Goal: Task Accomplishment & Management: Use online tool/utility

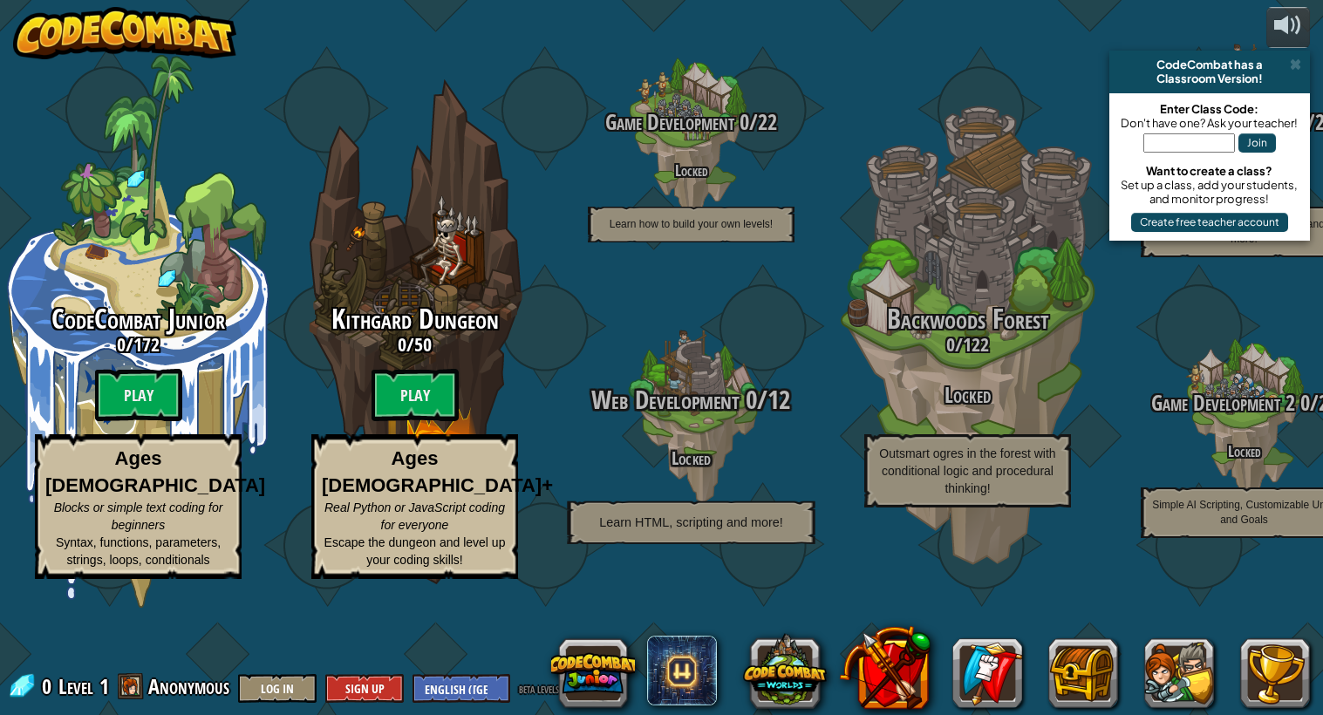
click at [734, 436] on div at bounding box center [691, 418] width 166 height 331
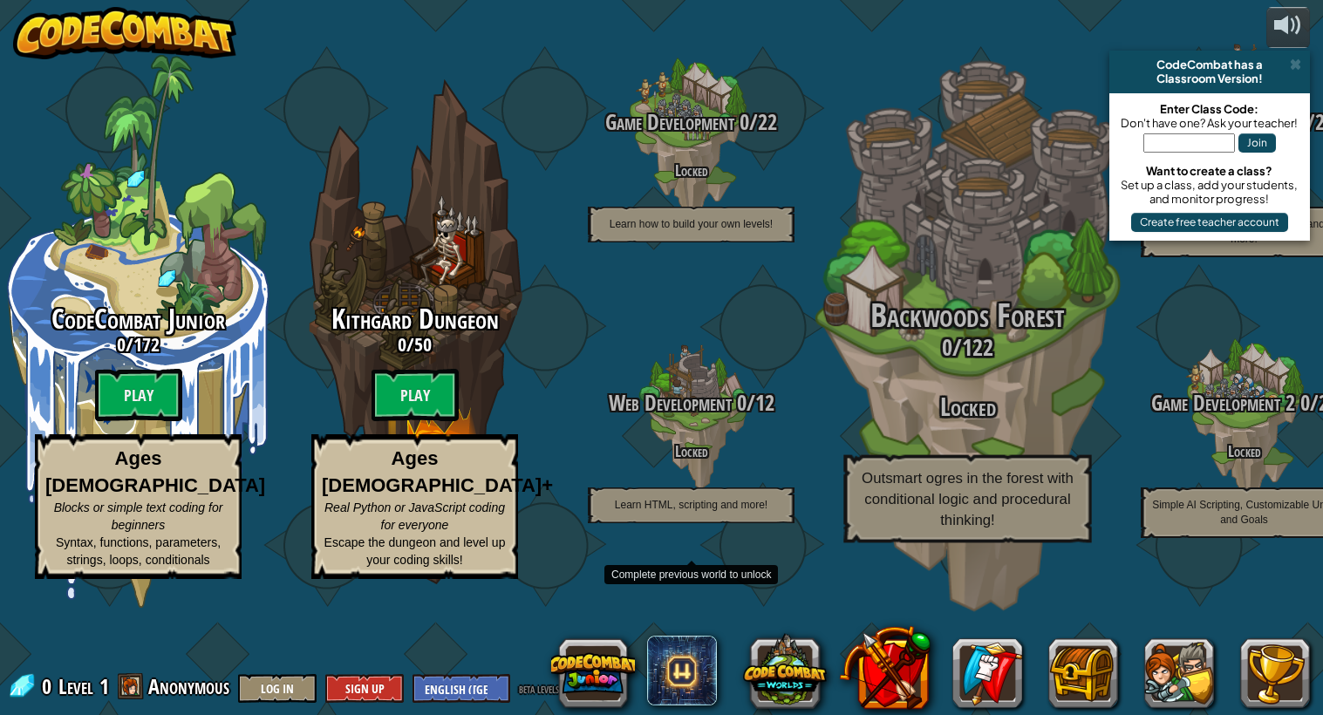
click at [857, 421] on h3 "Locked" at bounding box center [967, 407] width 331 height 28
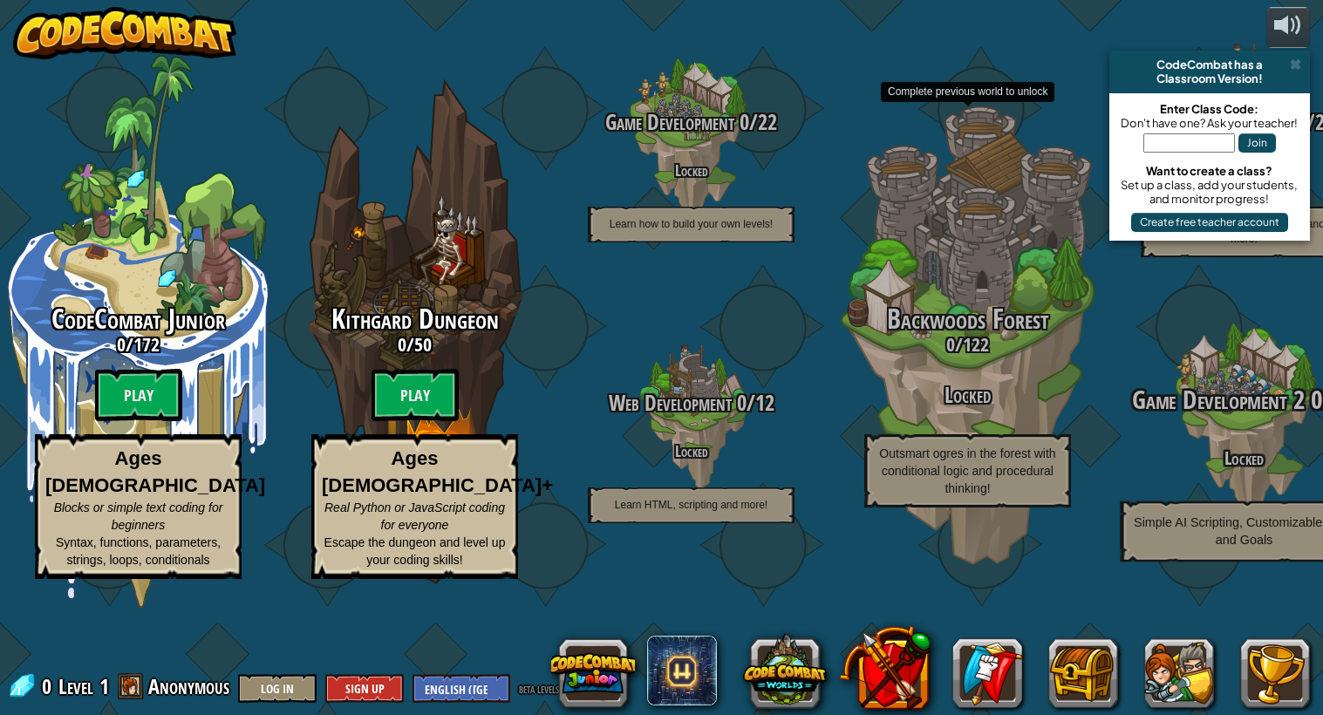
click at [1178, 468] on h4 "Locked" at bounding box center [1243, 457] width 331 height 20
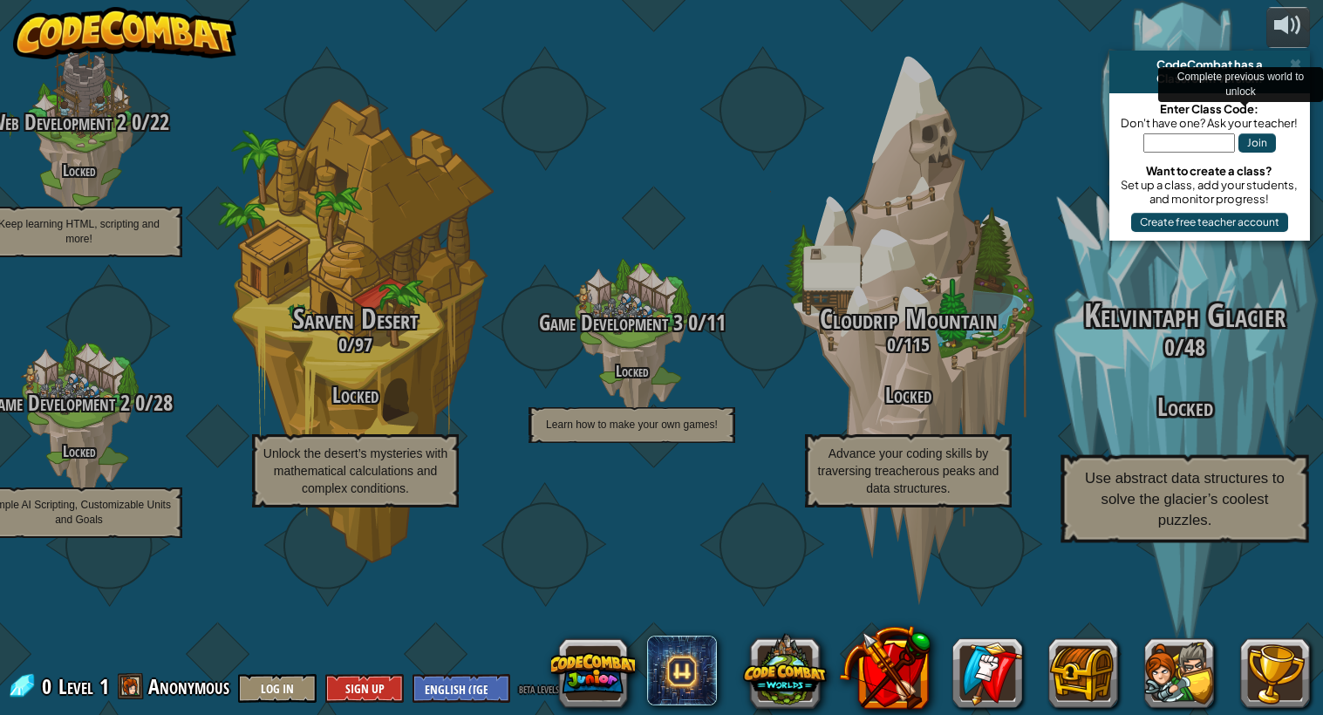
click at [1206, 511] on span "Use abstract data structures to solve the glacier’s coolest puzzles." at bounding box center [1185, 499] width 200 height 58
click at [1232, 509] on div "Kelvintaph Glacier 0 / 48 Locked Use abstract data structures to solve the glac…" at bounding box center [1184, 420] width 331 height 245
click at [1252, 496] on div "Kelvintaph Glacier 0 / 48 Locked Use abstract data structures to solve the glac…" at bounding box center [1184, 420] width 331 height 245
click at [1318, 483] on div "Kelvintaph Glacier 0 / 48 Locked Use abstract data structures to solve the glac…" at bounding box center [1184, 420] width 331 height 245
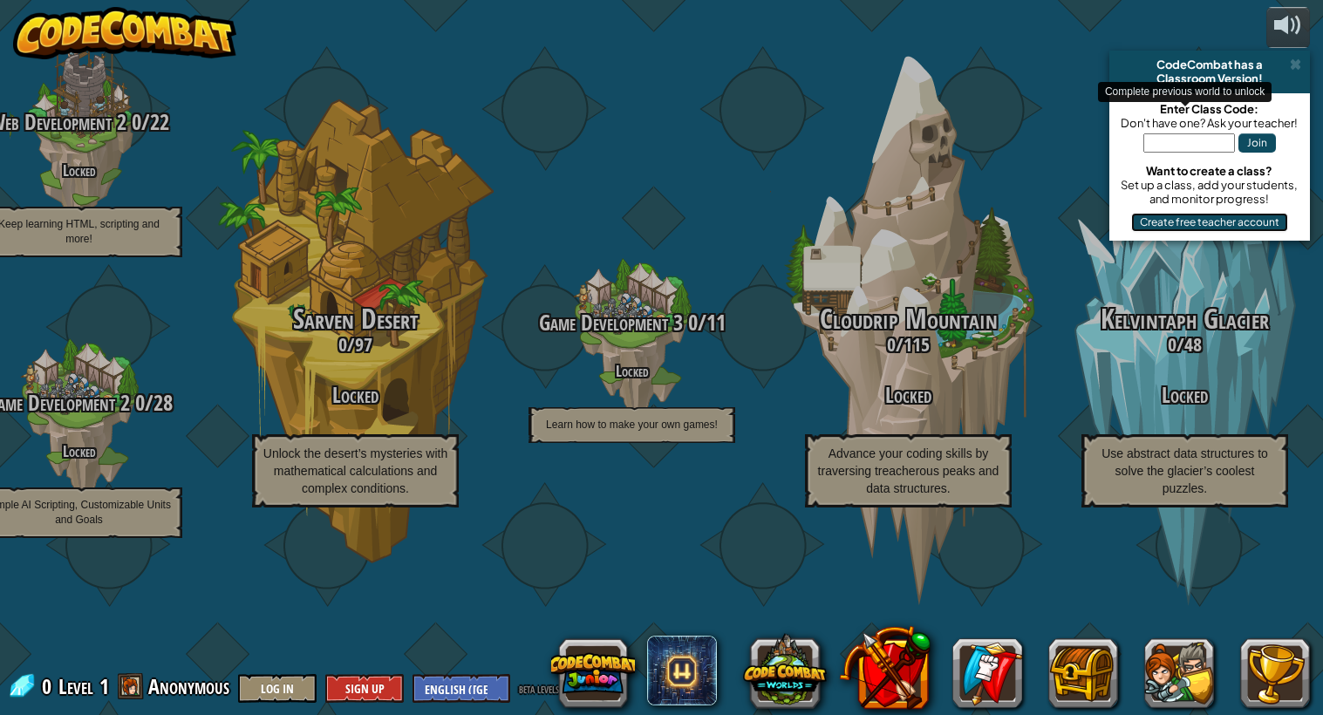
click at [1189, 216] on button "Create free teacher account" at bounding box center [1209, 222] width 157 height 19
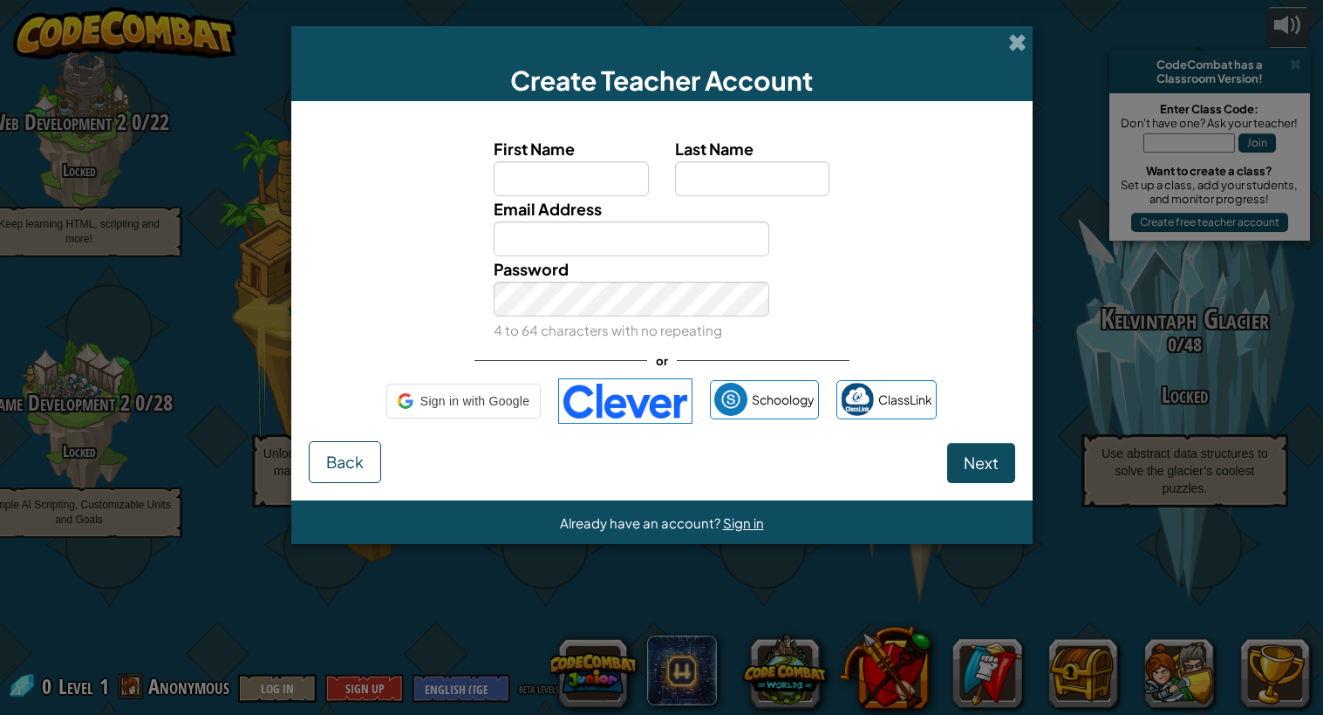
click at [1190, 224] on div "Create Teacher Account First Name Last Name Email Address Password 4 to 64 char…" at bounding box center [661, 357] width 1323 height 715
click at [1193, 226] on div "Create Teacher Account First Name Last Name Email Address Password 4 to 64 char…" at bounding box center [661, 357] width 1323 height 715
click at [537, 158] on span "First Name" at bounding box center [534, 149] width 81 height 20
click at [537, 161] on input "First Name" at bounding box center [571, 178] width 155 height 35
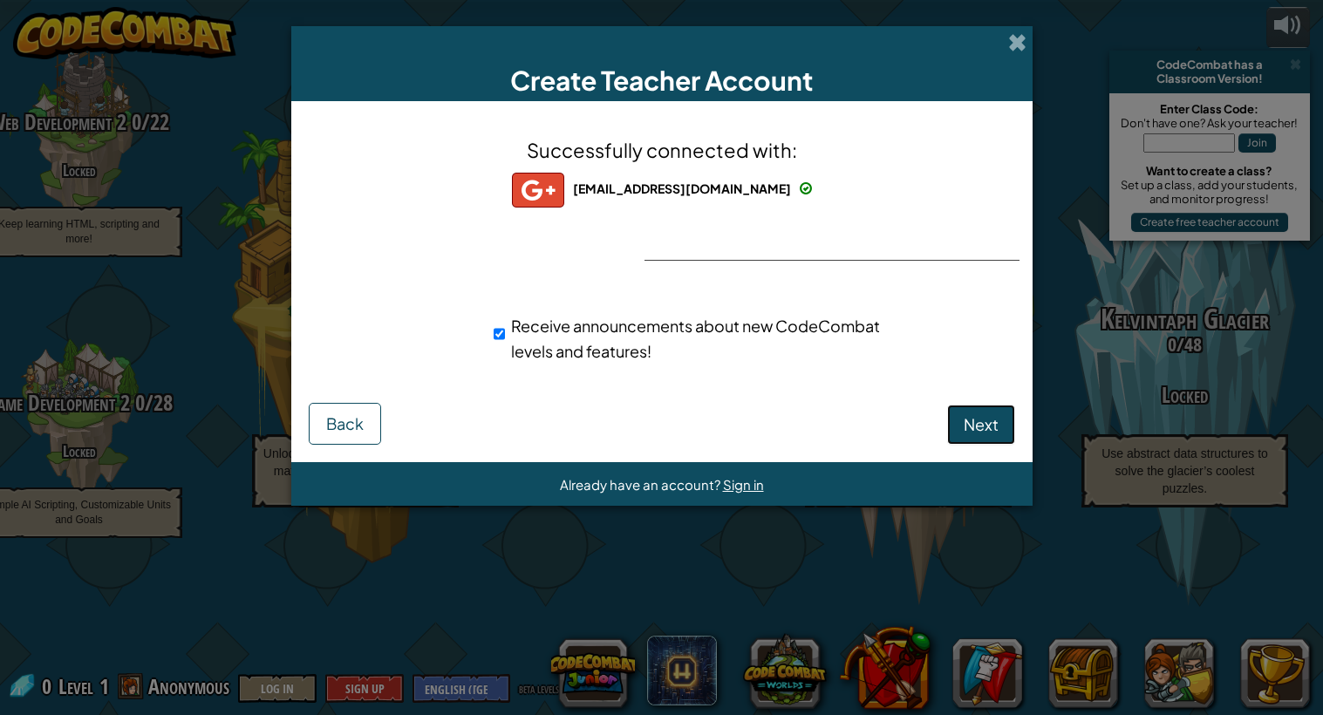
click at [979, 441] on button "Next" at bounding box center [981, 425] width 68 height 40
click at [993, 427] on span "Next" at bounding box center [981, 424] width 35 height 20
select select
select select "[GEOGRAPHIC_DATA]"
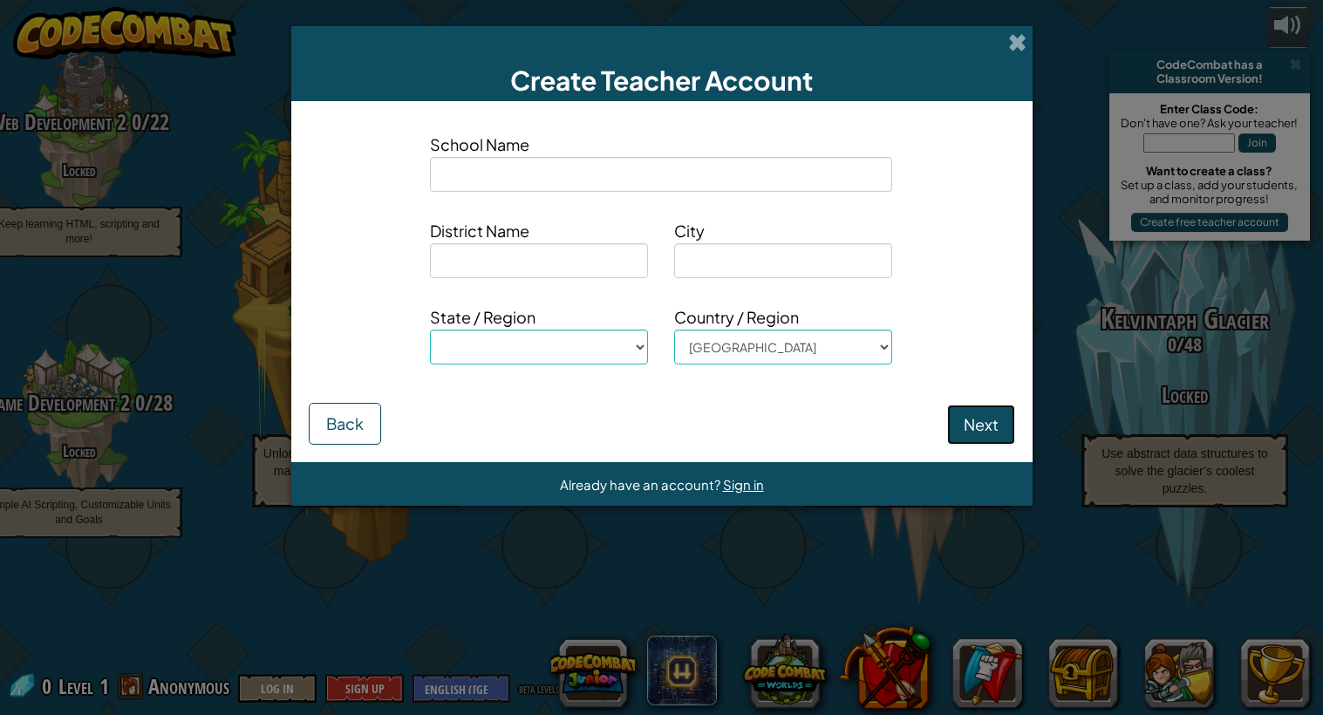
click at [1001, 427] on button "Next" at bounding box center [981, 425] width 68 height 40
select select
click at [986, 421] on button "Next" at bounding box center [981, 425] width 68 height 40
click at [976, 427] on button "Next" at bounding box center [981, 425] width 68 height 40
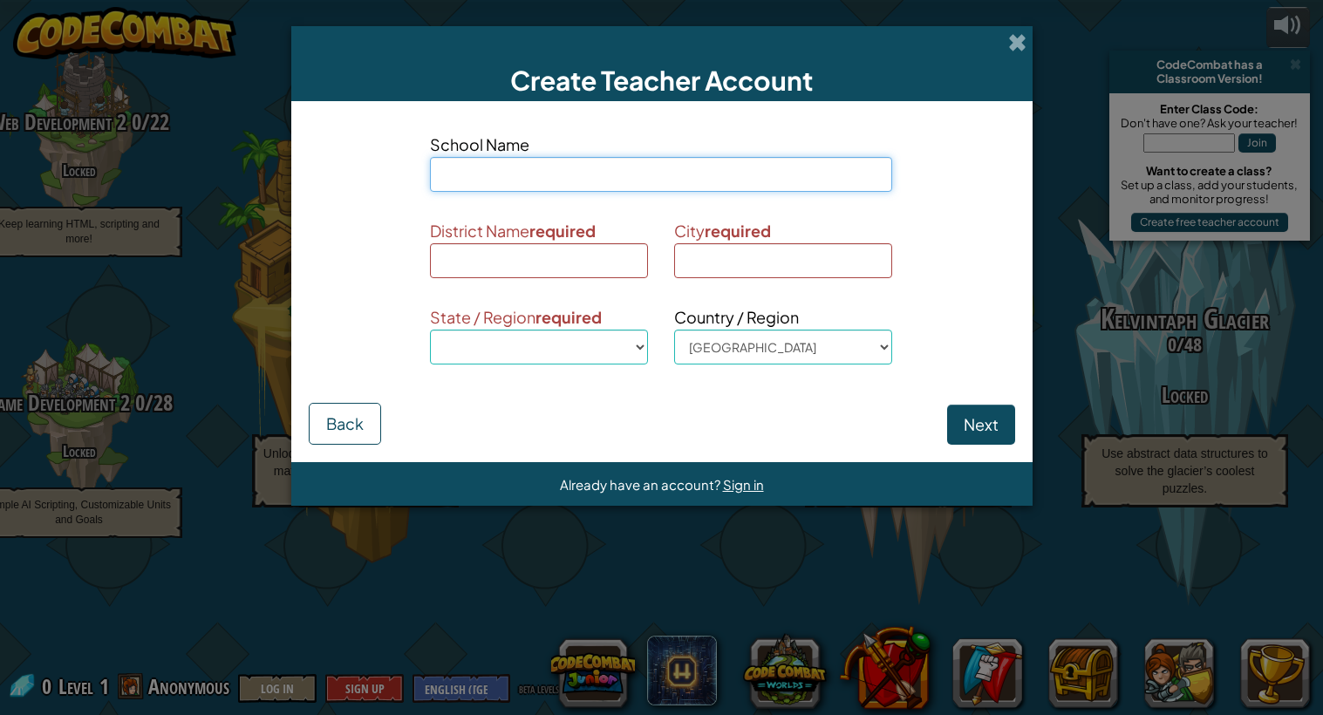
click at [488, 169] on input at bounding box center [661, 174] width 462 height 35
click at [743, 491] on span "Sign in" at bounding box center [743, 484] width 41 height 17
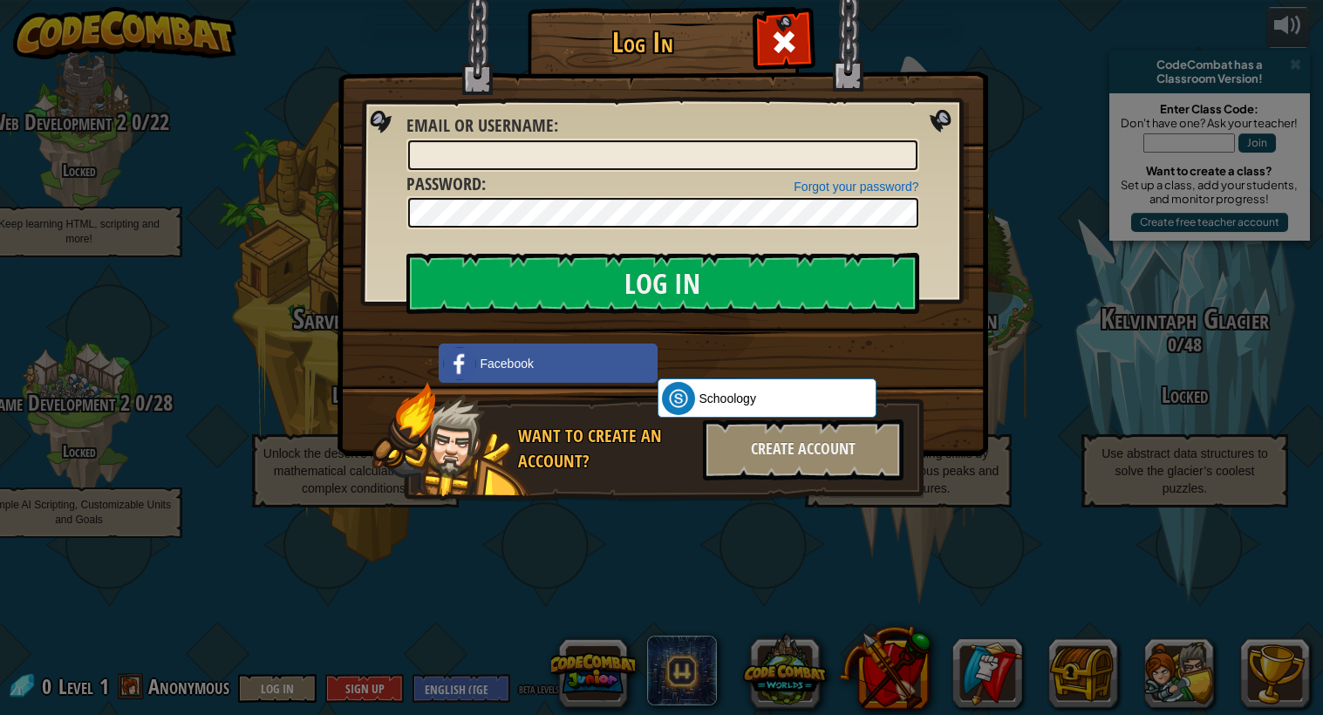
click at [602, 503] on div "Log In Unknown Error Email or Username : Forgot your password? Password : Log I…" at bounding box center [662, 280] width 581 height 508
click at [447, 154] on input "Email or Username :" at bounding box center [662, 155] width 509 height 30
click at [427, 149] on input "Email or Username :" at bounding box center [662, 155] width 509 height 30
type input "e3e3e333"
click at [406, 253] on input "Log In" at bounding box center [662, 283] width 513 height 61
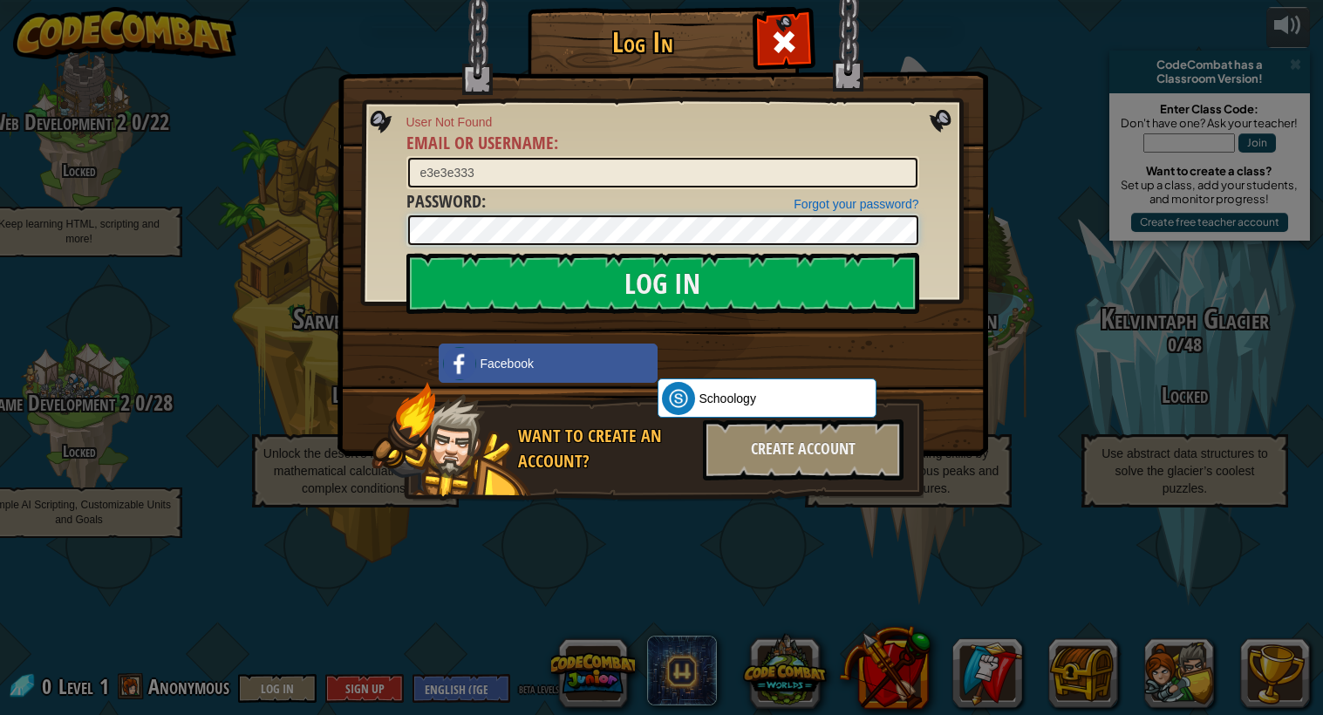
click at [406, 253] on input "Log In" at bounding box center [662, 283] width 513 height 61
click at [752, 434] on div "Create Account" at bounding box center [803, 450] width 201 height 61
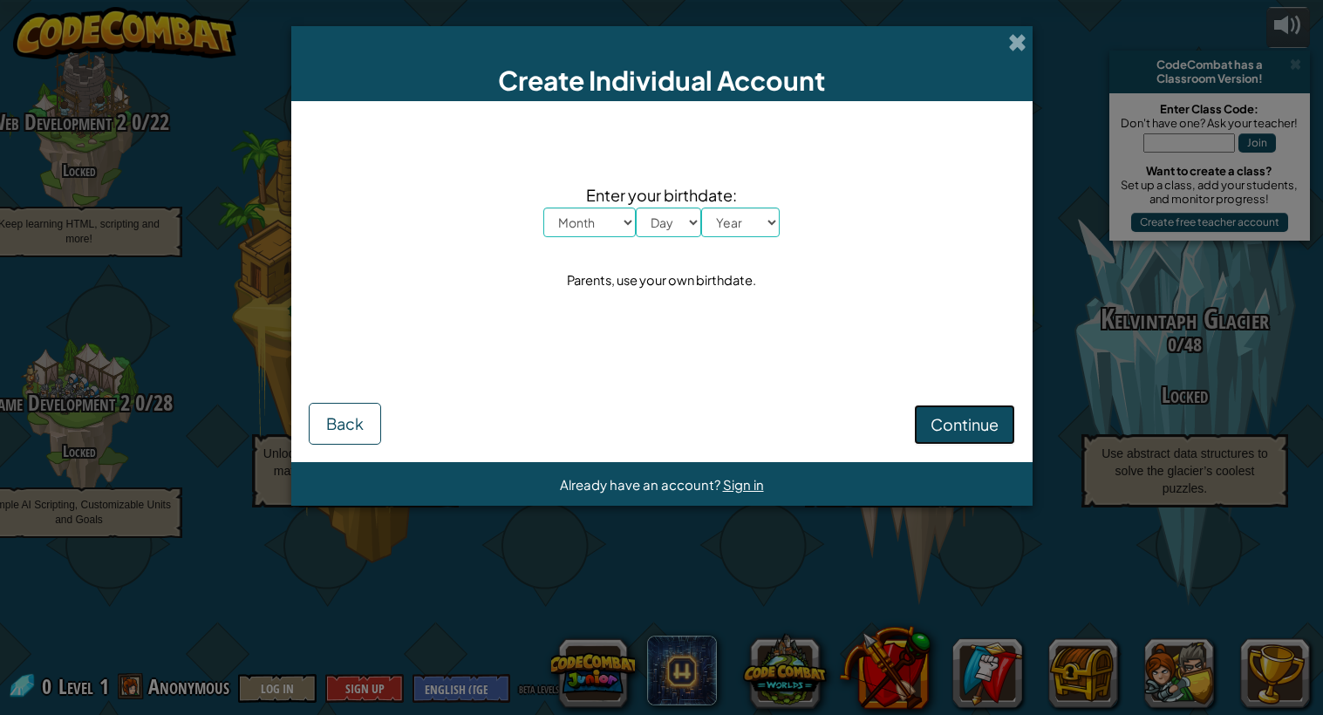
click at [917, 421] on button "Continue" at bounding box center [964, 425] width 101 height 40
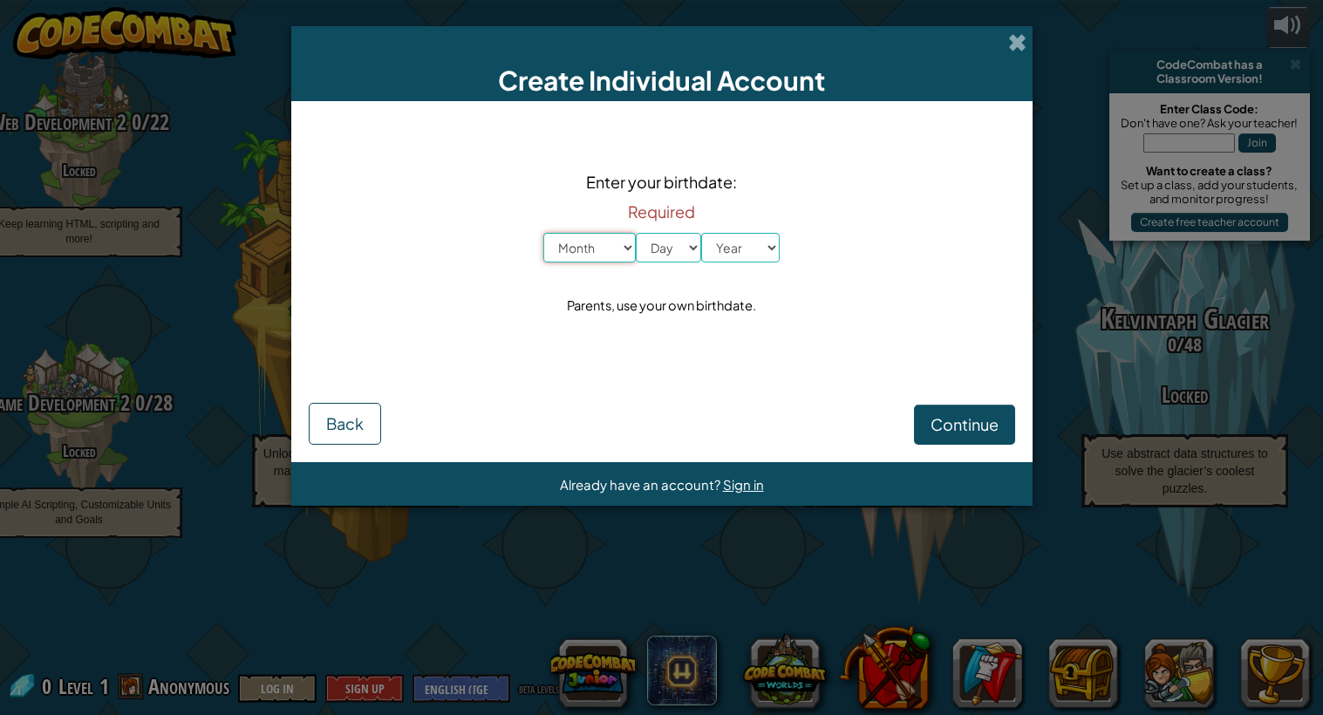
click at [545, 248] on select "Month January February March April May June July August September October Novem…" at bounding box center [589, 248] width 92 height 30
click at [543, 233] on select "Month January February March April May June July August September October Novem…" at bounding box center [589, 248] width 92 height 30
click at [598, 242] on select "Month January February March April May June July August September October Novem…" at bounding box center [589, 248] width 92 height 30
select select "4"
click at [543, 233] on select "Month January February March April May June July August September October Novem…" at bounding box center [589, 248] width 92 height 30
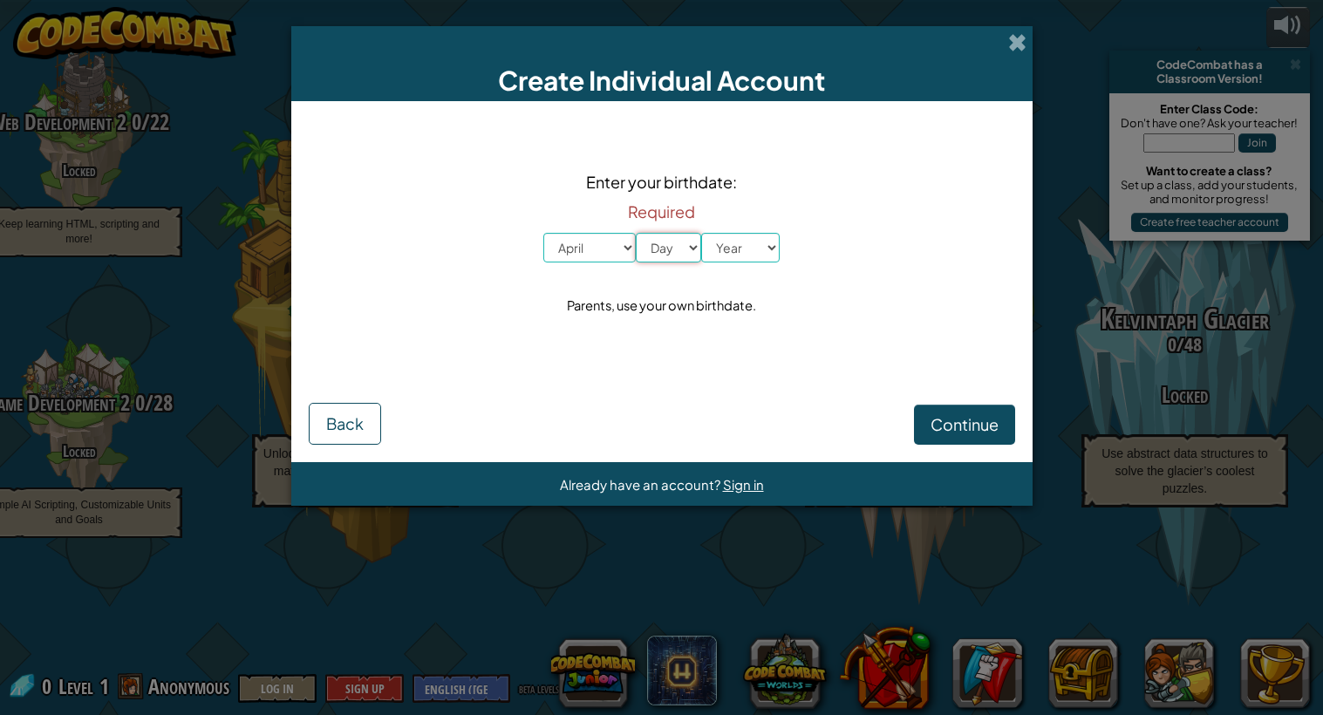
click at [673, 238] on select "Day 1 2 3 4 5 6 7 8 9 10 11 12 13 14 15 16 17 18 19 20 21 22 23 24 25 26 27 28 …" at bounding box center [668, 248] width 65 height 30
select select "8"
click at [636, 233] on select "Day 1 2 3 4 5 6 7 8 9 10 11 12 13 14 15 16 17 18 19 20 21 22 23 24 25 26 27 28 …" at bounding box center [668, 248] width 65 height 30
click at [762, 258] on select "Year [DATE] 2024 2023 2022 2021 2020 2019 2018 2017 2016 2015 2014 2013 2012 20…" at bounding box center [740, 248] width 79 height 30
select select "1926"
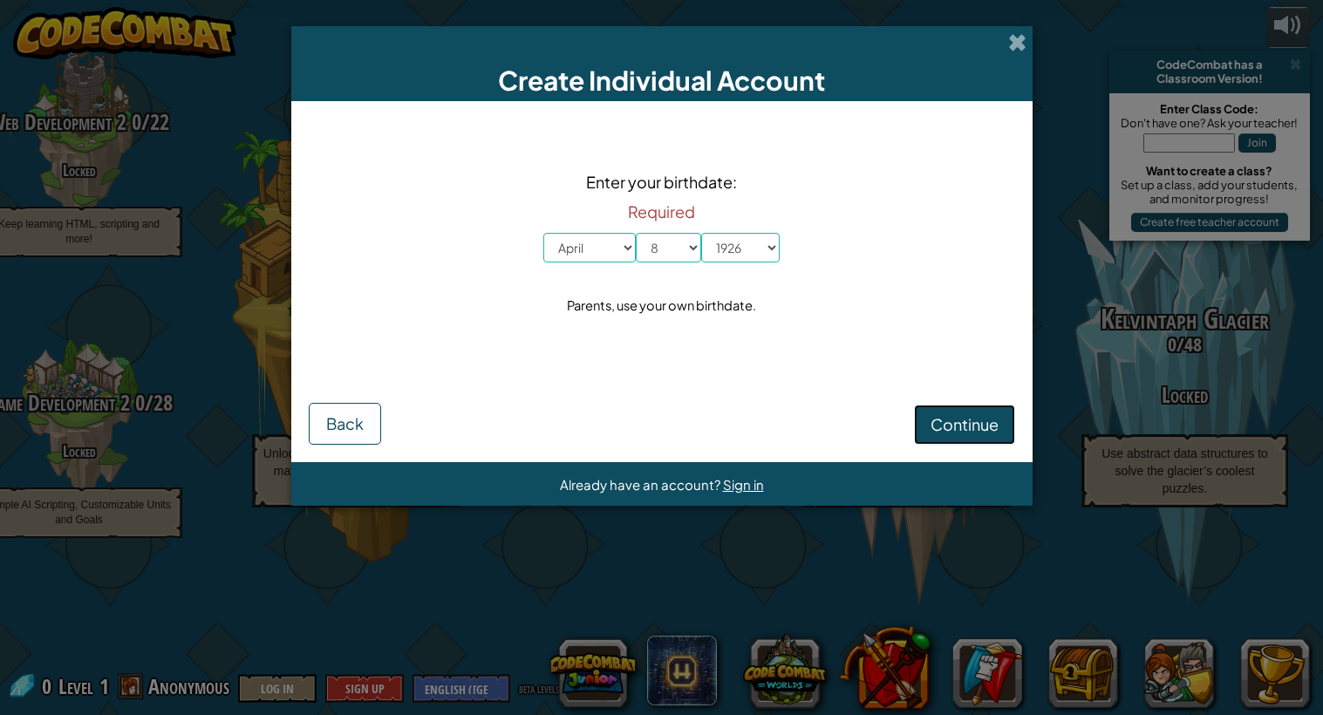
click at [957, 421] on span "Continue" at bounding box center [965, 424] width 68 height 20
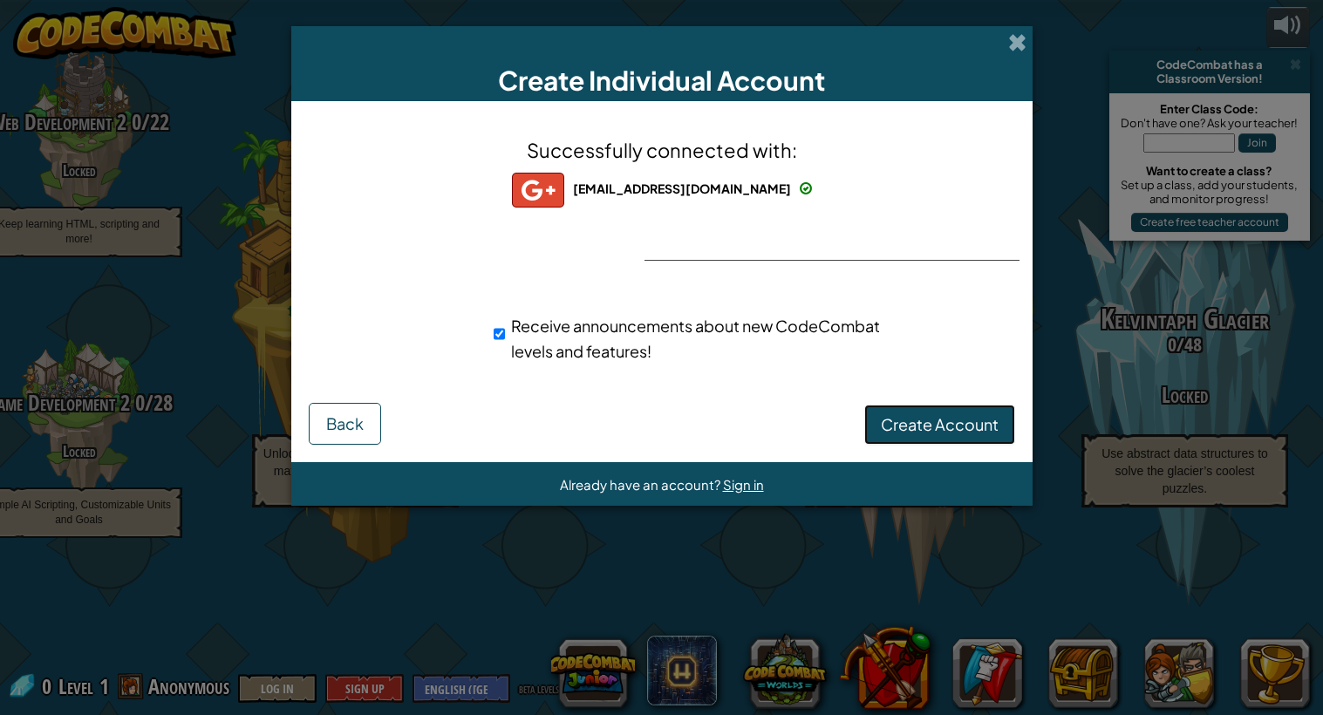
click at [907, 423] on span "Create Account" at bounding box center [940, 424] width 118 height 20
click at [897, 430] on div "Creating Account... Back" at bounding box center [662, 424] width 707 height 42
click at [878, 432] on div "Creating Account... Back" at bounding box center [662, 424] width 707 height 42
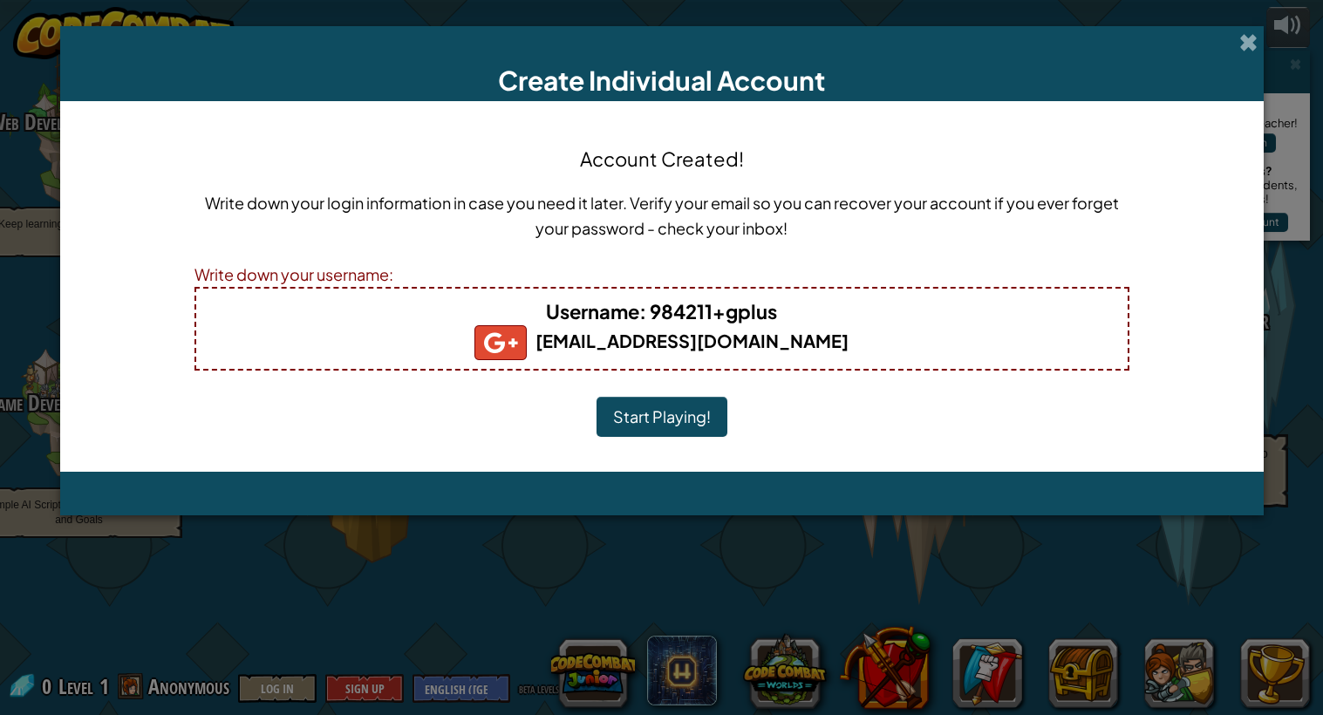
click at [873, 427] on div "Account Created! Write down your login information in case you need it later. V…" at bounding box center [662, 287] width 935 height 336
click at [646, 419] on button "Start Playing!" at bounding box center [662, 417] width 131 height 40
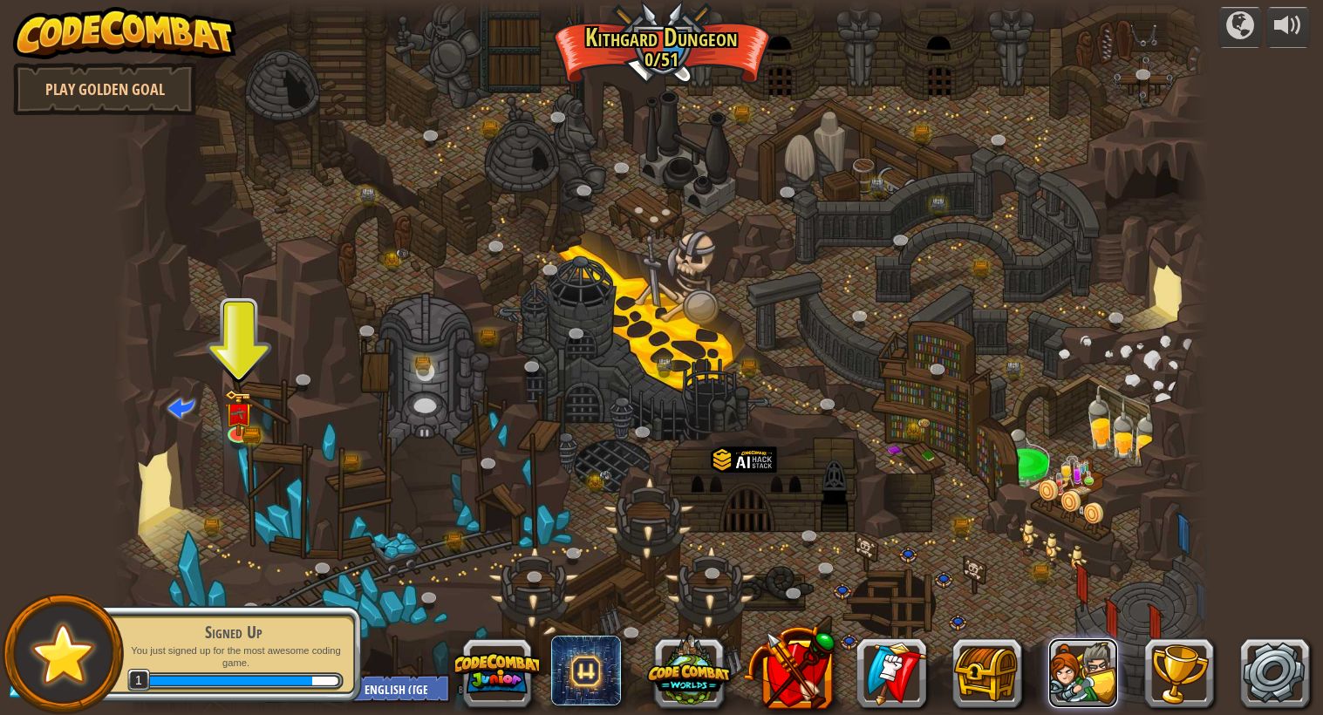
click at [1089, 669] on button at bounding box center [1084, 674] width 70 height 70
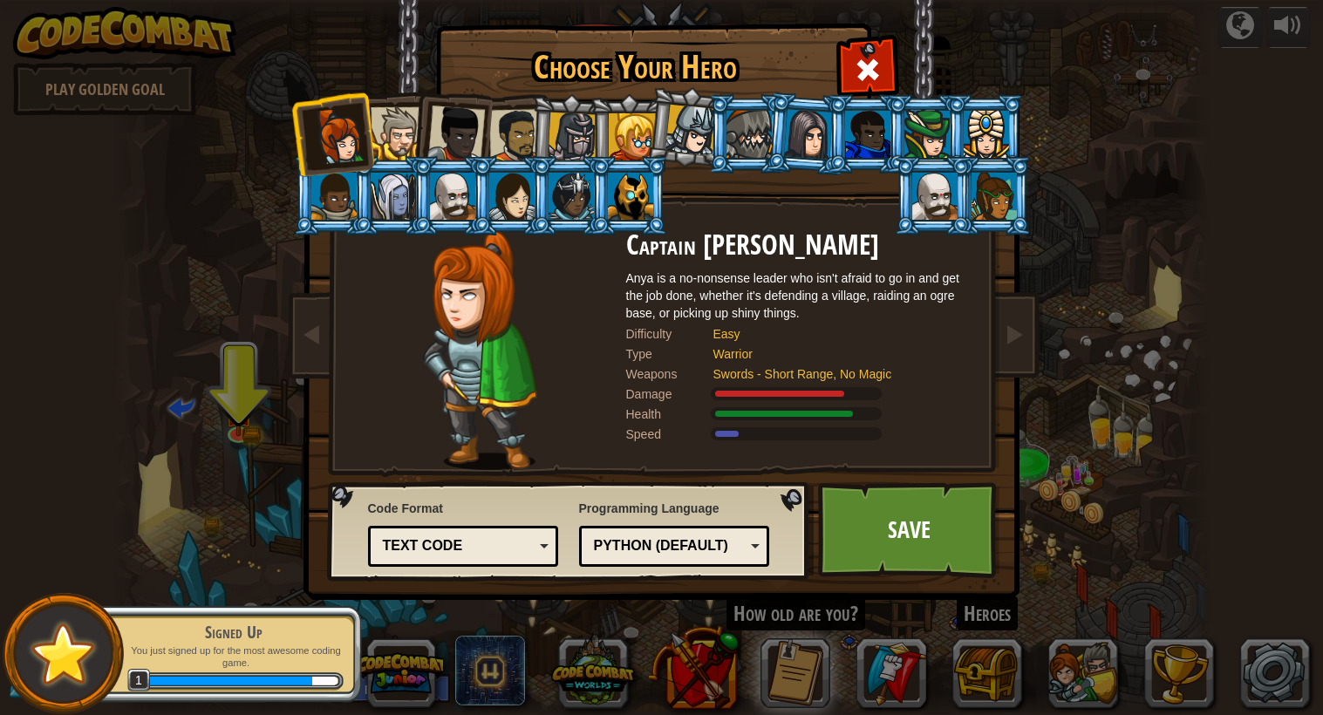
click at [489, 208] on div at bounding box center [511, 196] width 45 height 47
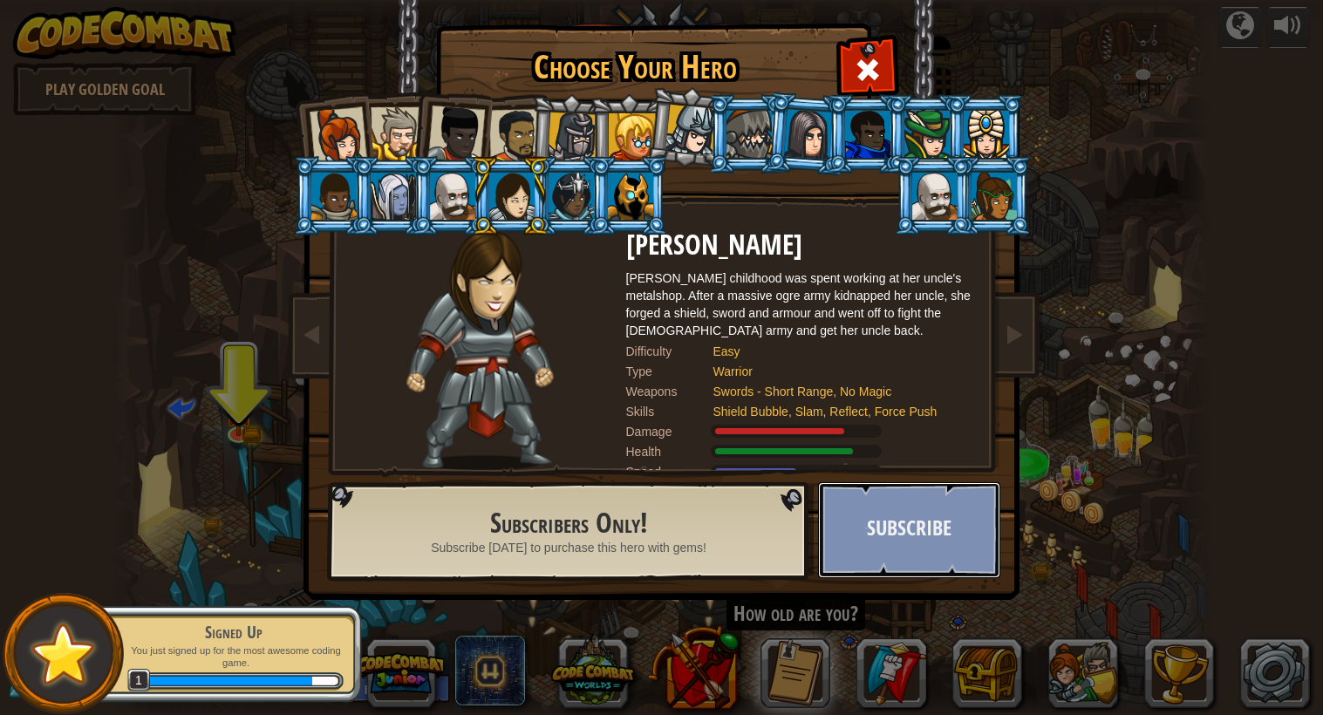
click at [878, 532] on button "Subscribe" at bounding box center [909, 530] width 182 height 96
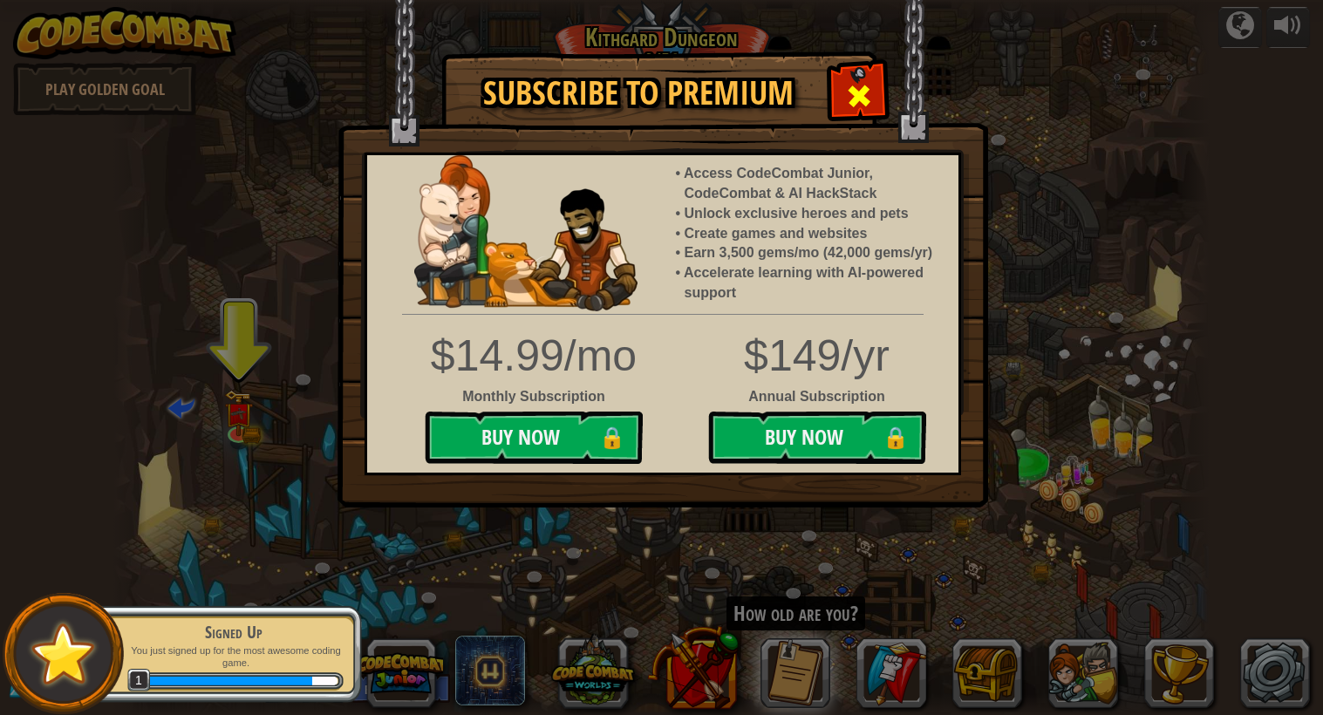
click at [855, 88] on span at bounding box center [859, 96] width 28 height 28
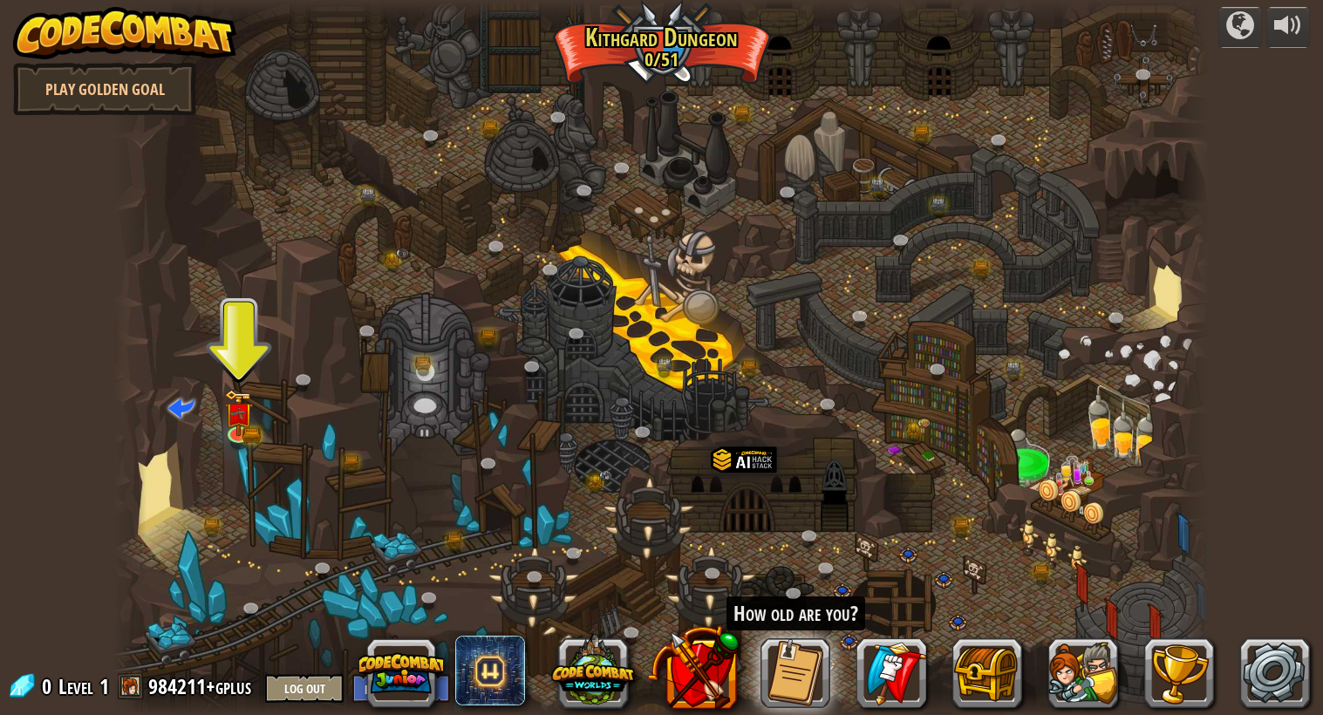
click at [139, 476] on div at bounding box center [129, 358] width 33 height 716
click at [182, 411] on span at bounding box center [181, 407] width 26 height 26
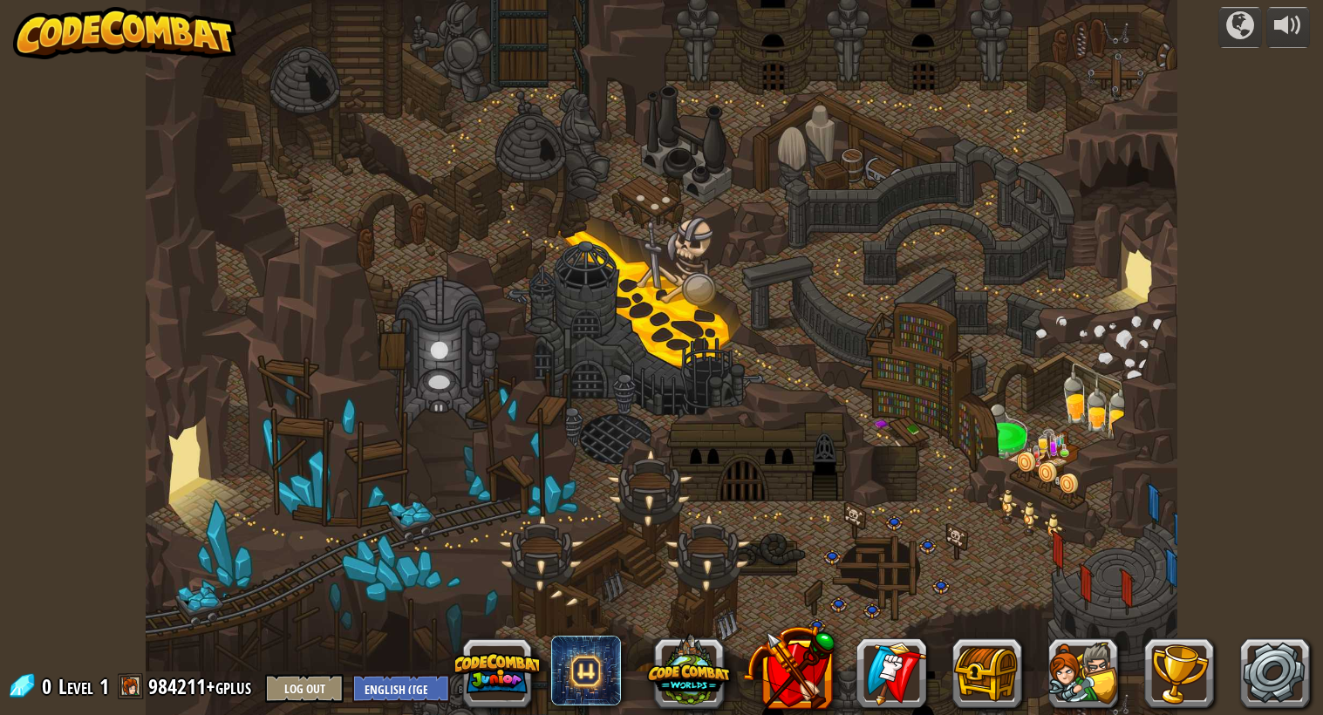
click at [249, 413] on div at bounding box center [662, 358] width 1032 height 716
click at [244, 458] on div at bounding box center [662, 358] width 1032 height 716
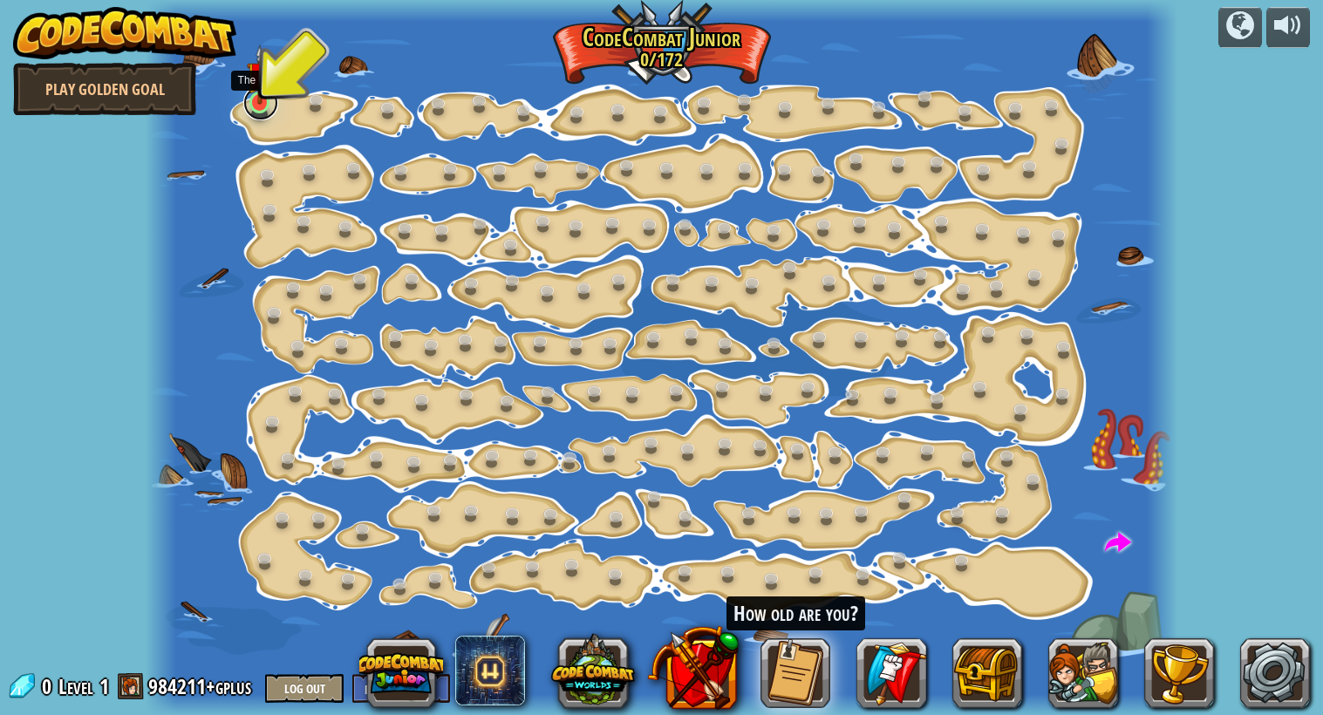
click at [275, 102] on link at bounding box center [260, 102] width 35 height 35
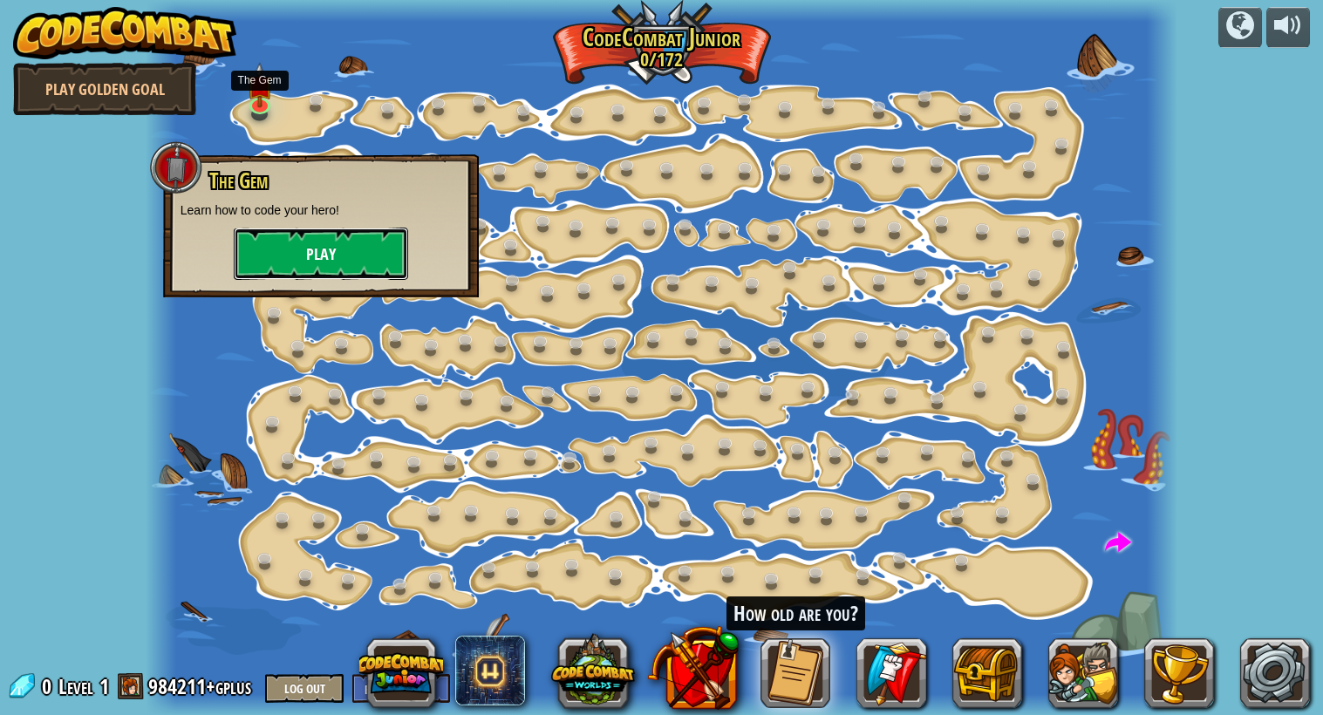
click at [304, 232] on button "Play" at bounding box center [321, 254] width 174 height 52
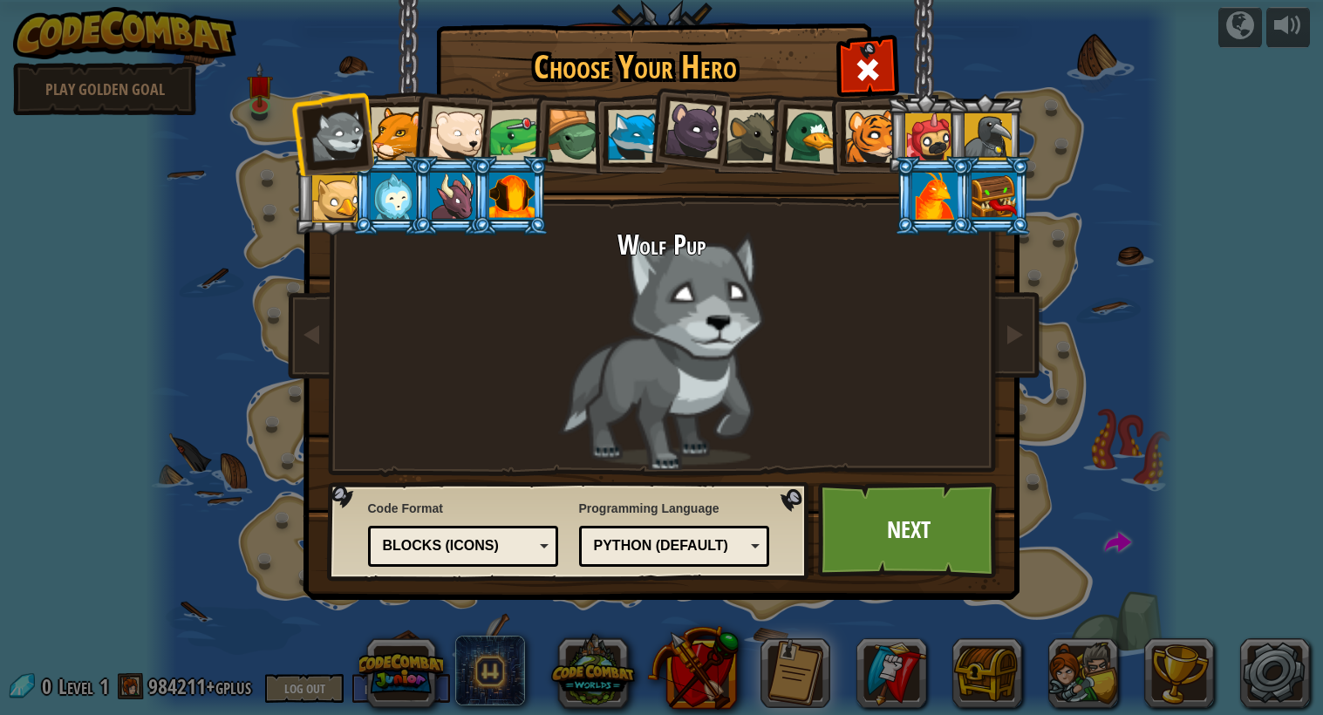
click at [997, 133] on div at bounding box center [988, 136] width 47 height 47
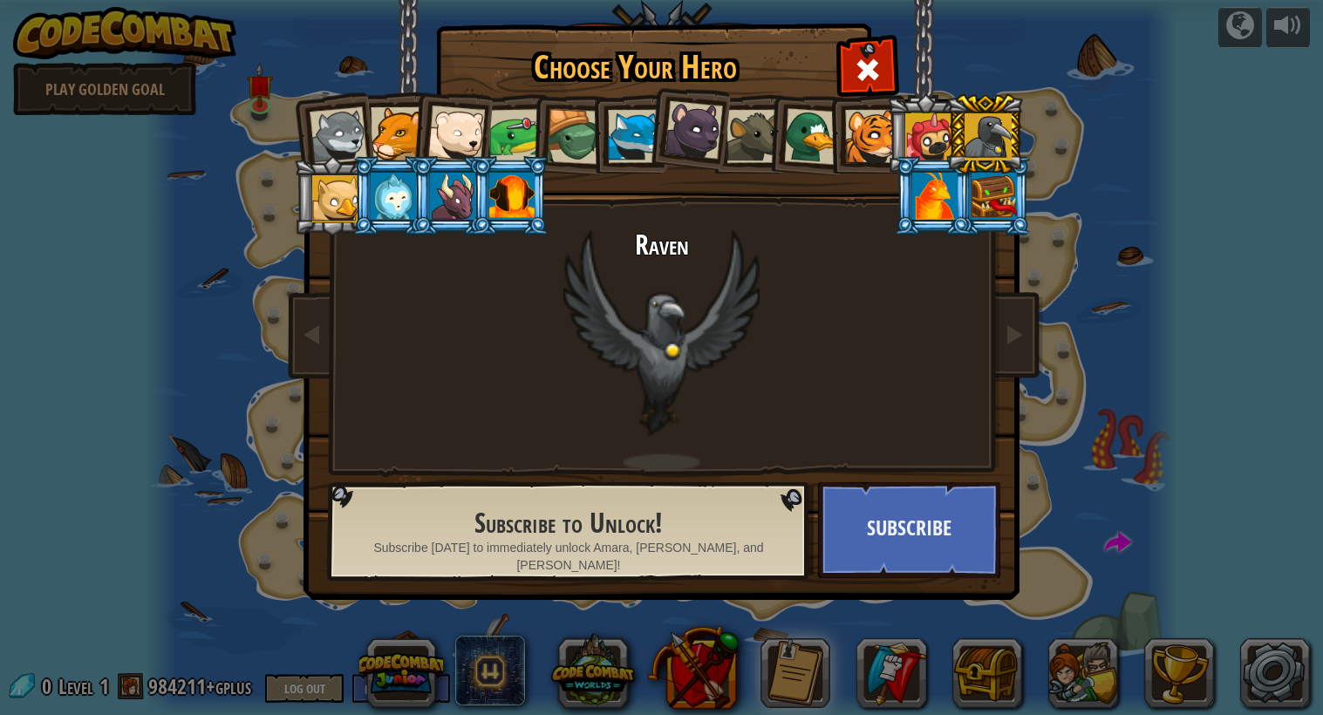
click at [856, 127] on div at bounding box center [871, 136] width 53 height 53
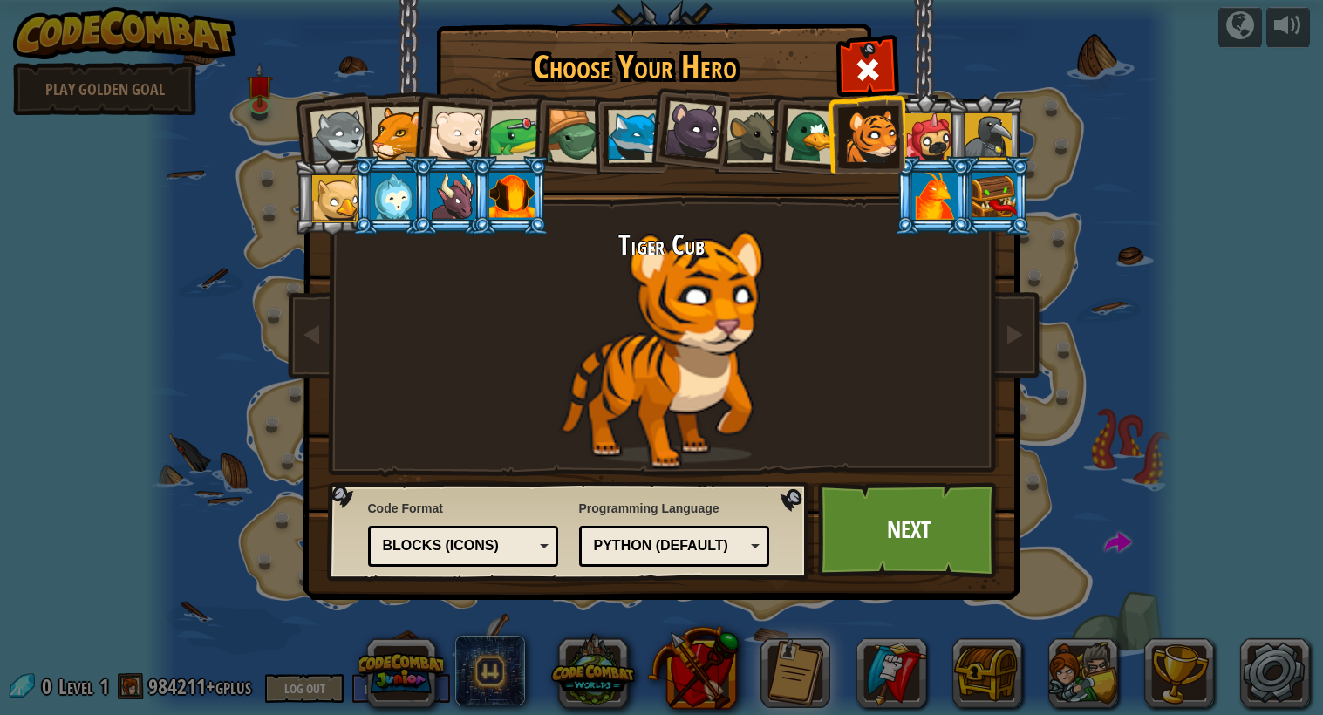
click at [642, 549] on div "Python (Default)" at bounding box center [669, 546] width 151 height 20
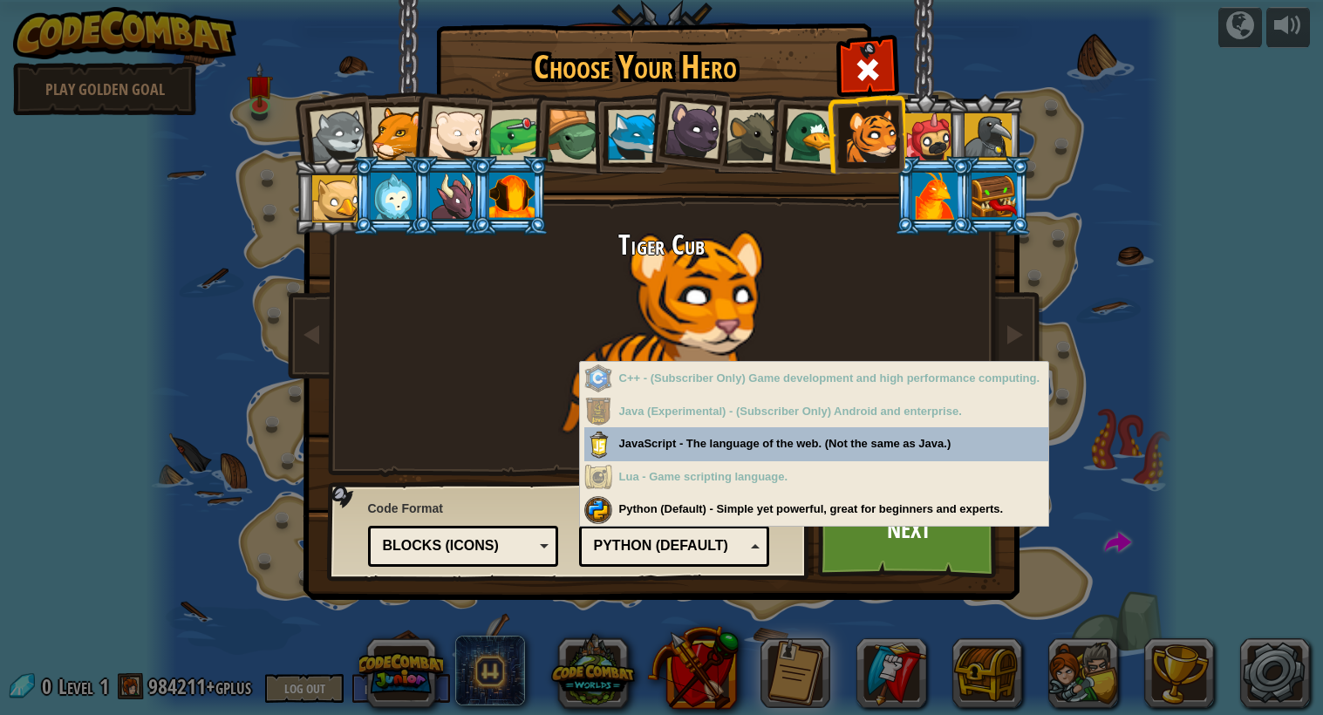
click at [614, 503] on div "Python (Default) - Simple yet powerful, great for beginners and experts." at bounding box center [816, 510] width 465 height 34
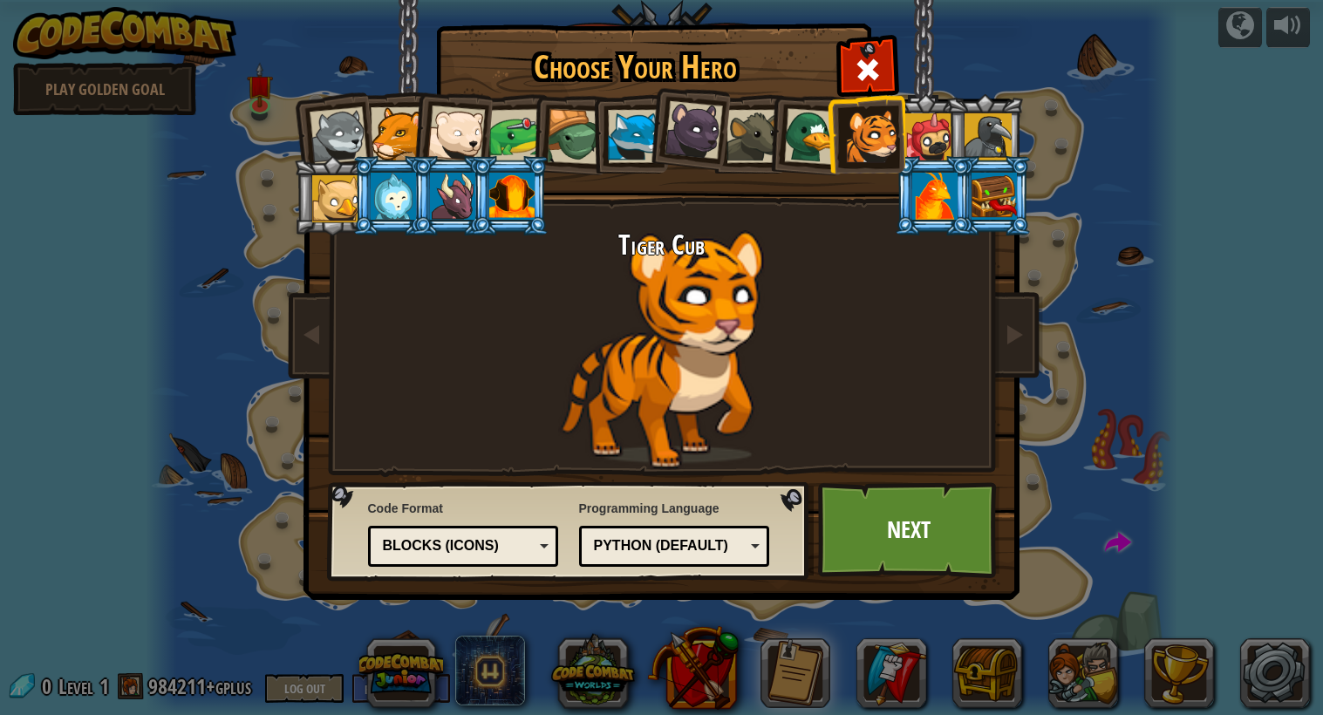
click at [640, 536] on div "Python (Default)" at bounding box center [669, 546] width 151 height 20
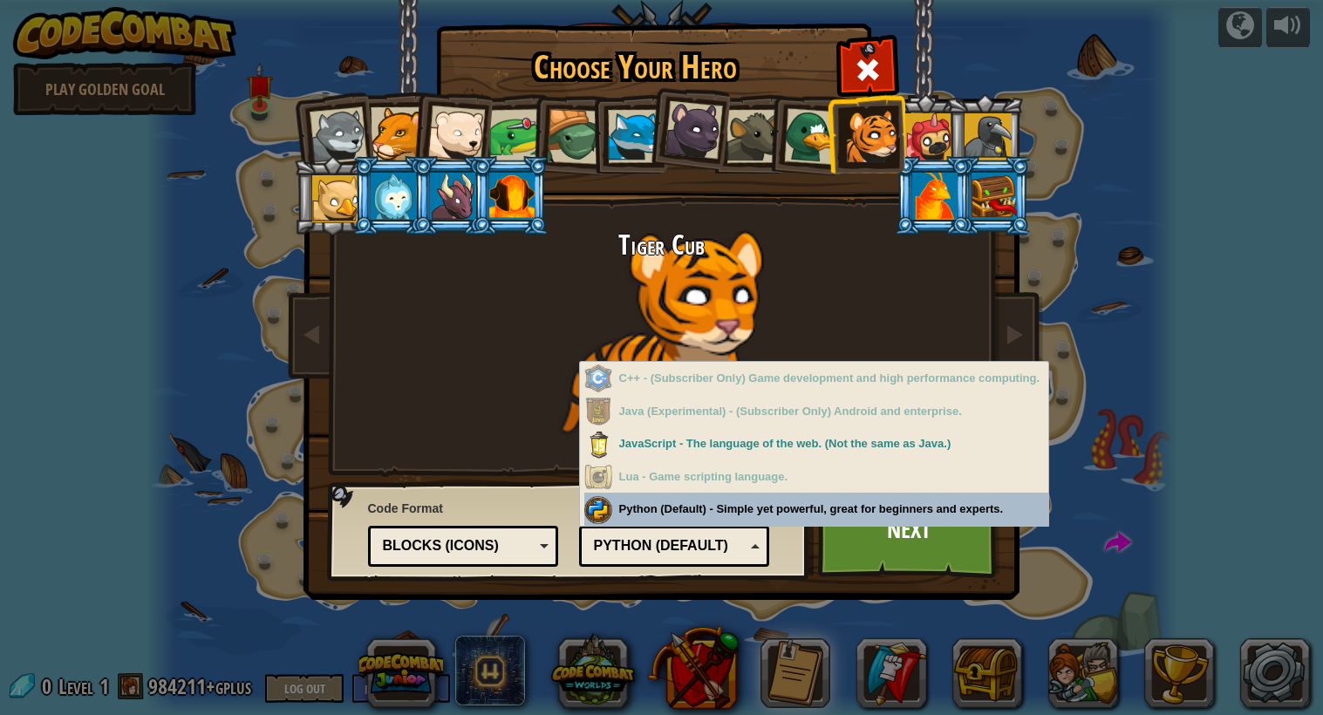
click at [602, 418] on div "Java (Experimental) - (Subscriber Only) Android and enterprise." at bounding box center [816, 412] width 465 height 34
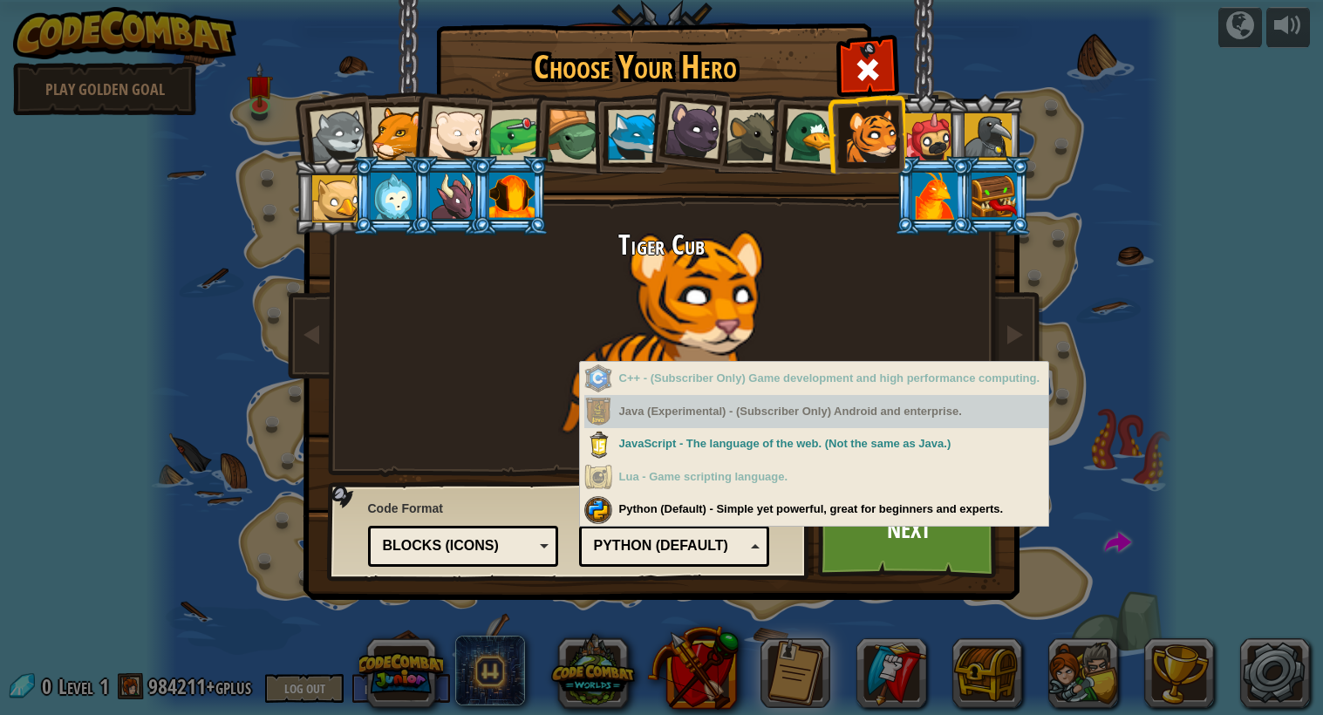
click at [611, 402] on div "Java (Experimental) - (Subscriber Only) Android and enterprise." at bounding box center [816, 412] width 465 height 34
click at [603, 381] on div "C++ - (Subscriber Only) Game development and high performance computing." at bounding box center [816, 379] width 465 height 34
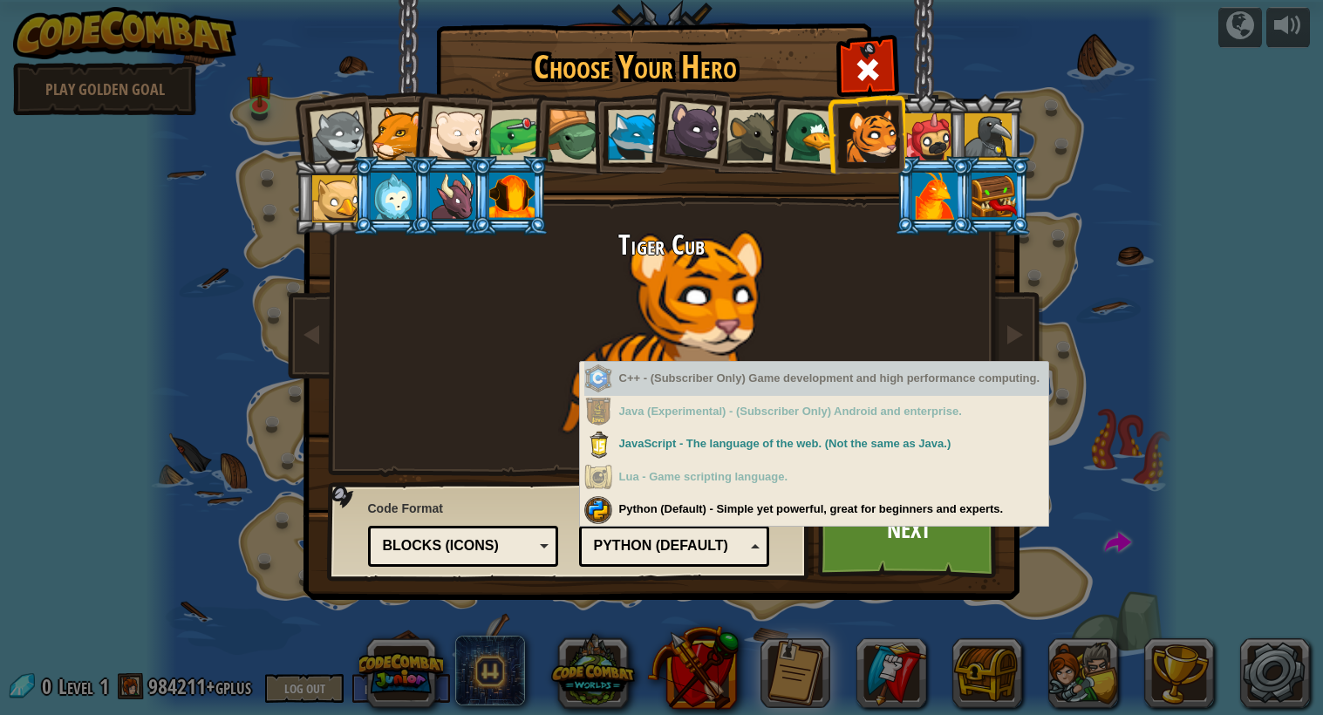
click at [638, 526] on div "Python (Default) - Simple yet powerful, great for beginners and experts." at bounding box center [816, 510] width 465 height 34
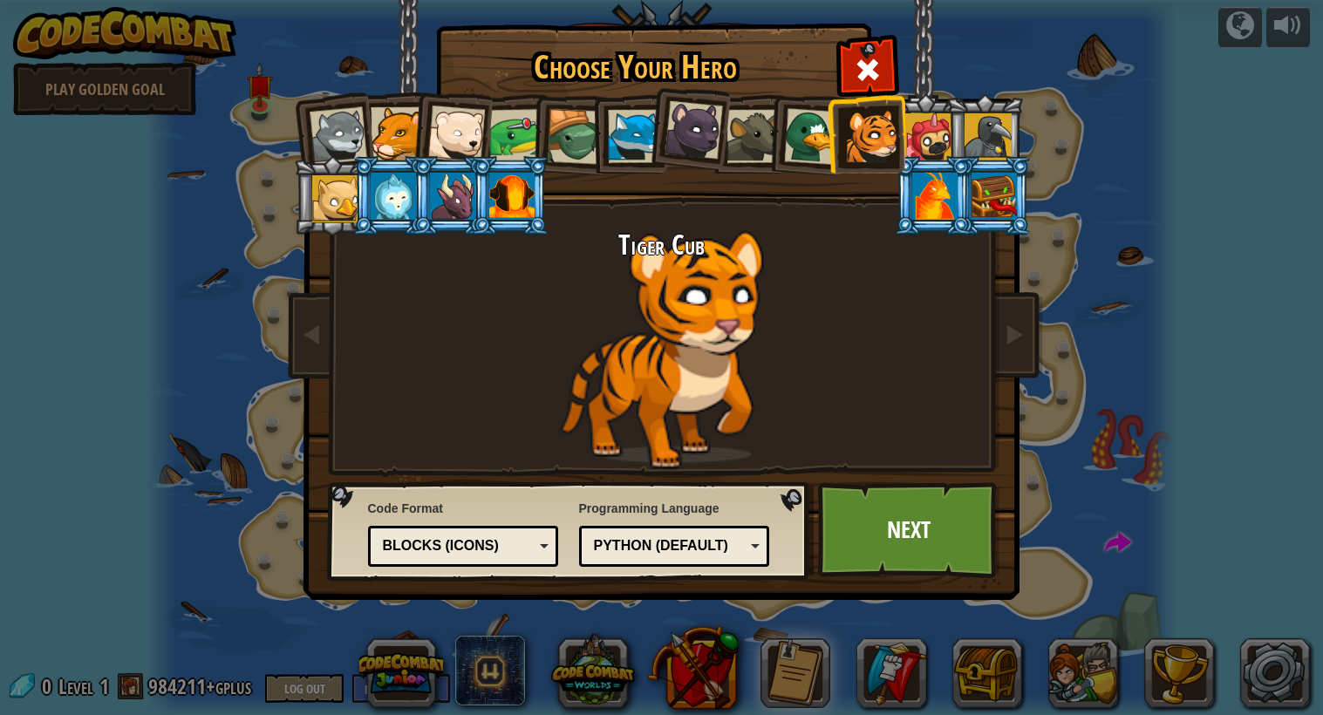
click at [527, 553] on div "Blocks (Icons)" at bounding box center [458, 546] width 151 height 20
click at [516, 561] on div "Text code Blocks and code Blocks Blocks (Icons) Blocks and code" at bounding box center [463, 546] width 191 height 41
click at [526, 555] on div "Blocks (Icons)" at bounding box center [458, 546] width 151 height 20
click at [528, 564] on div "Text code Blocks and code Blocks Blocks (Icons) Text code" at bounding box center [463, 546] width 191 height 41
click at [922, 577] on link "Next" at bounding box center [909, 530] width 182 height 96
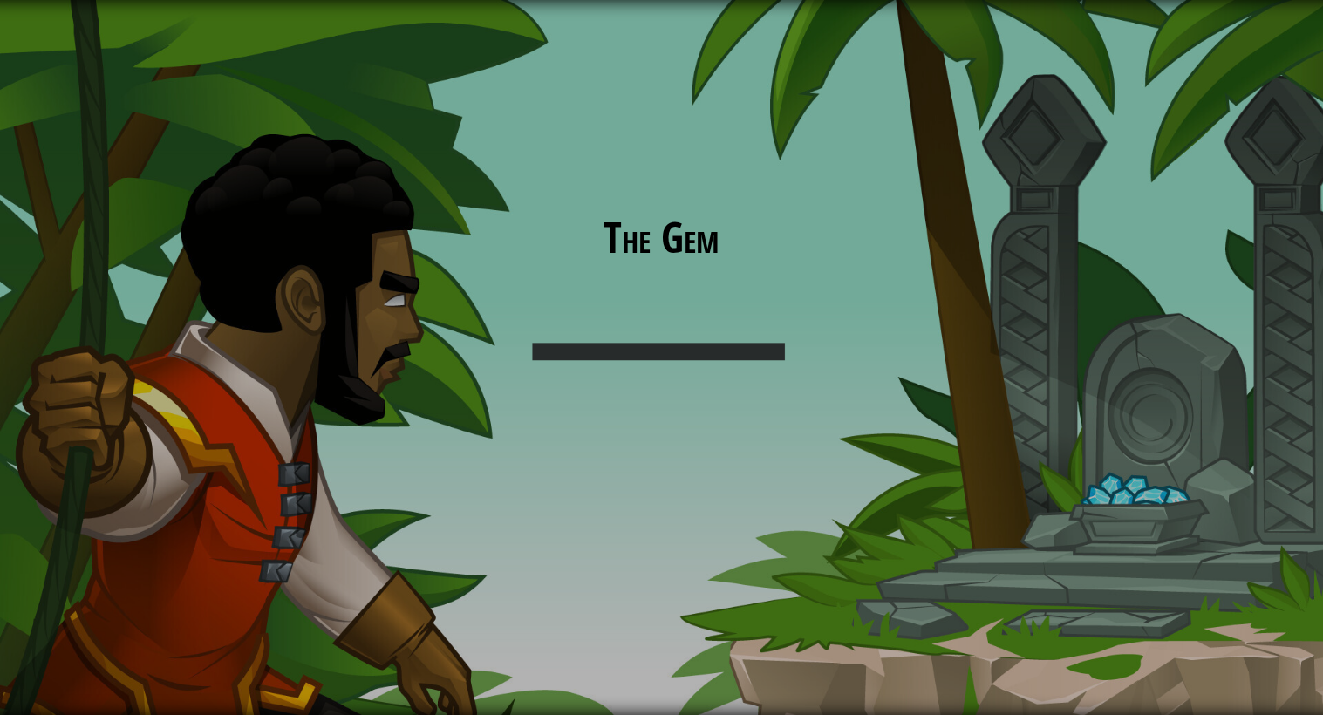
click at [894, 568] on div "The Gem Goals Start Level Error loading from server. Try refreshing the page. Y…" at bounding box center [661, 357] width 1323 height 715
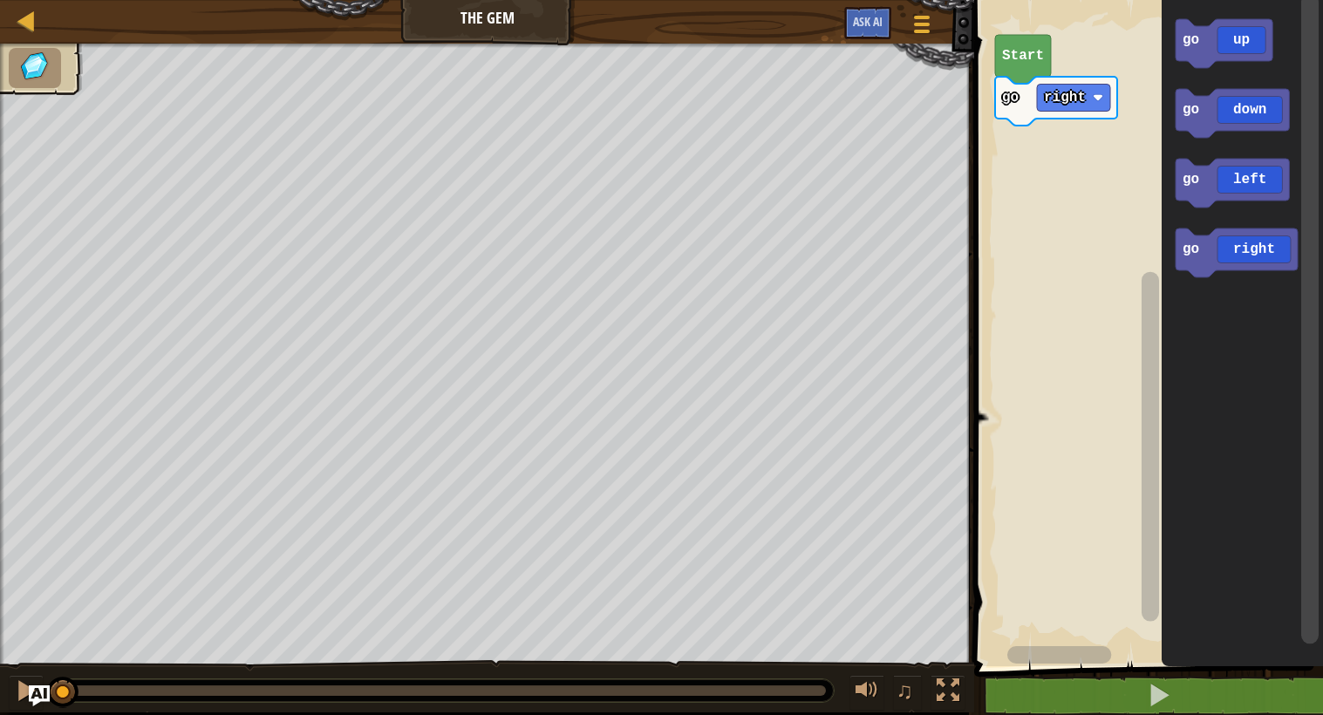
click at [1035, 65] on icon "Blockly Workspace" at bounding box center [1023, 59] width 56 height 49
click at [1043, 82] on icon "Blockly Workspace" at bounding box center [1056, 101] width 122 height 49
click at [1245, 136] on rect "Blockly Workspace" at bounding box center [1232, 113] width 113 height 49
click at [1246, 126] on icon "Blockly Workspace" at bounding box center [1232, 113] width 113 height 49
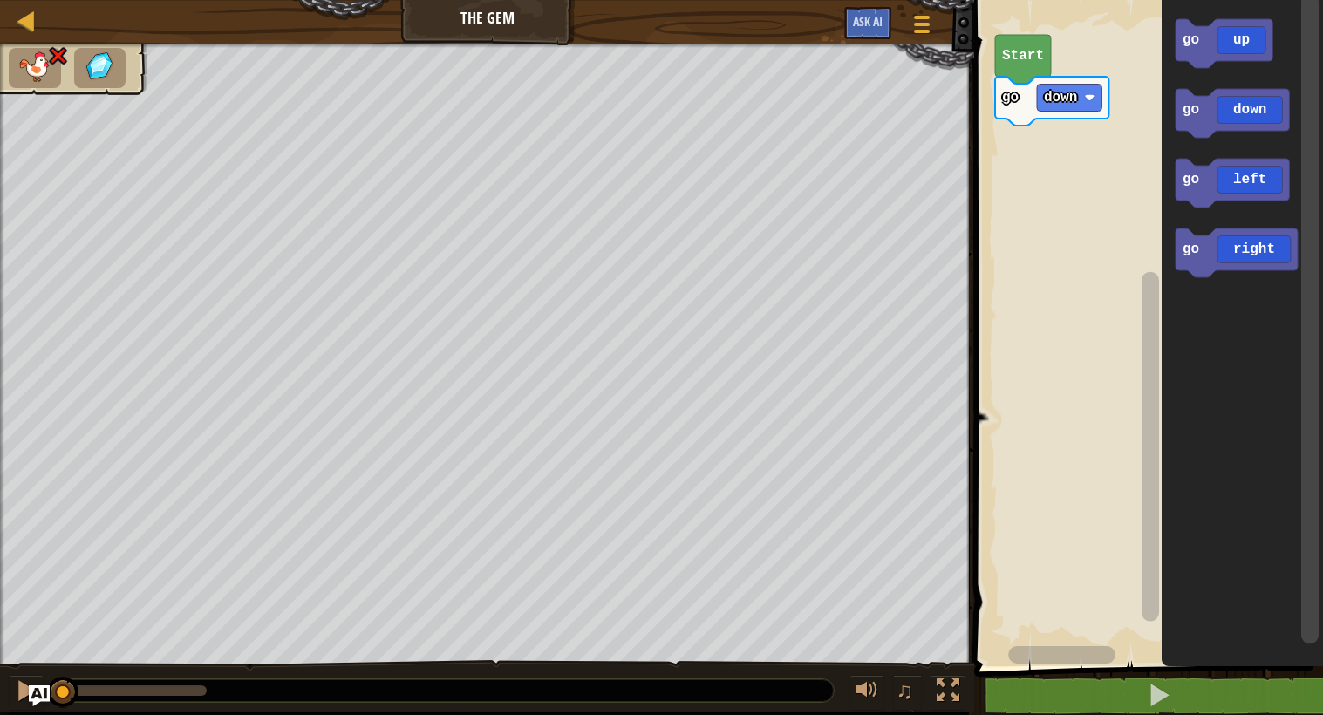
click at [1206, 132] on icon "Blockly Workspace" at bounding box center [1232, 113] width 113 height 49
click at [1068, 99] on text "down" at bounding box center [1060, 98] width 33 height 16
click at [1078, 103] on rect "Blockly Workspace" at bounding box center [1069, 98] width 65 height 27
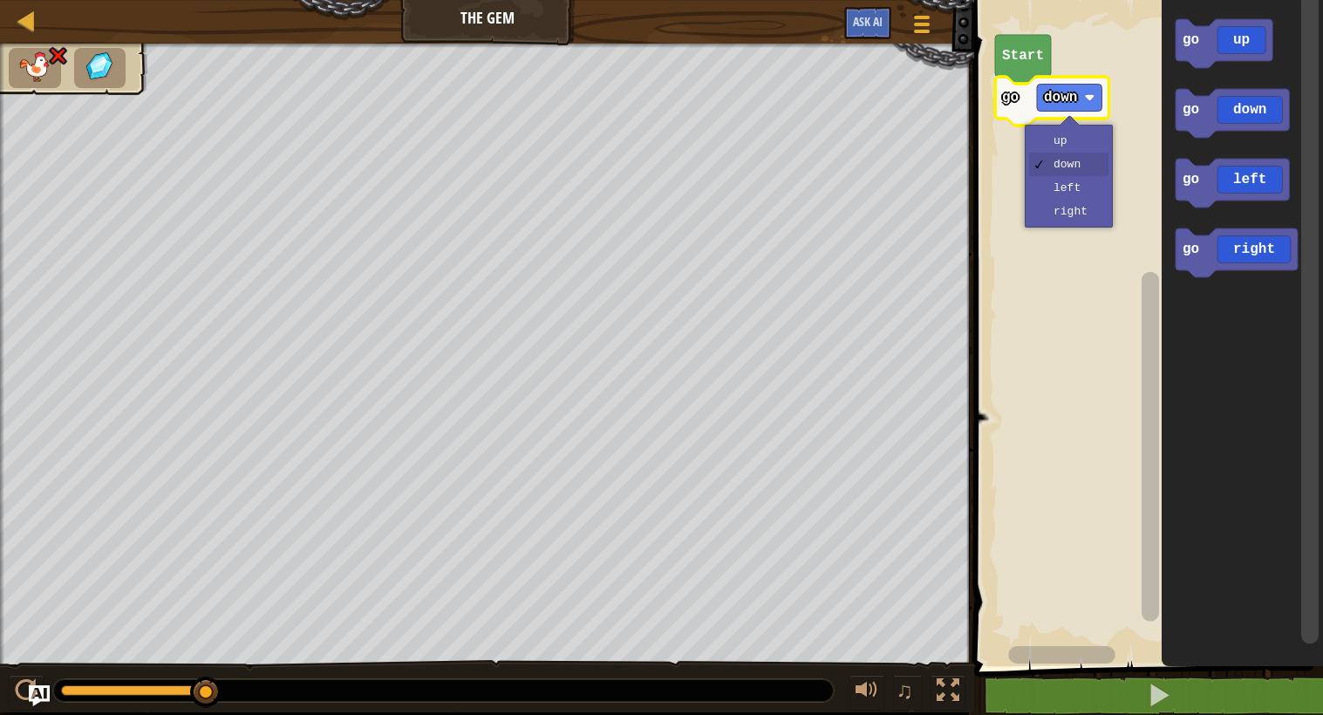
click at [1076, 149] on rect "Blockly Workspace" at bounding box center [1146, 328] width 354 height 675
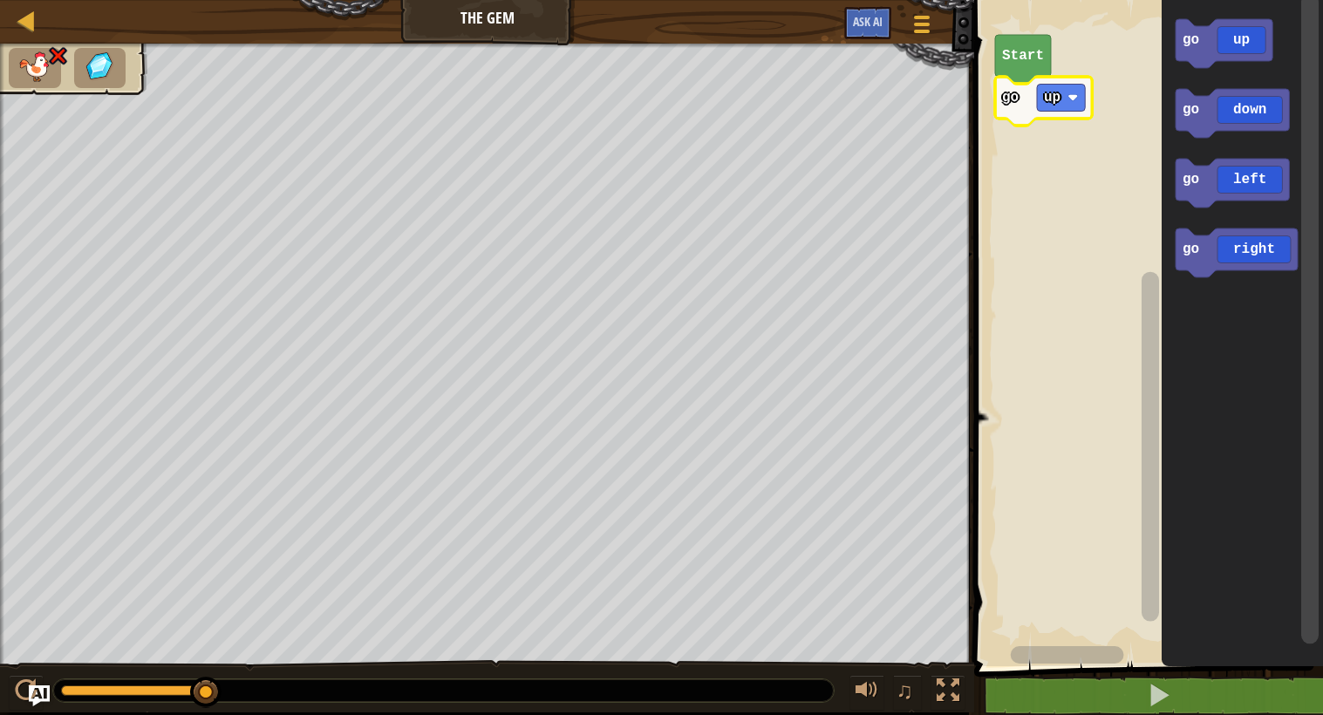
click at [1055, 101] on text "up" at bounding box center [1052, 98] width 17 height 16
click at [1078, 208] on rect "Blockly Workspace" at bounding box center [1146, 328] width 354 height 675
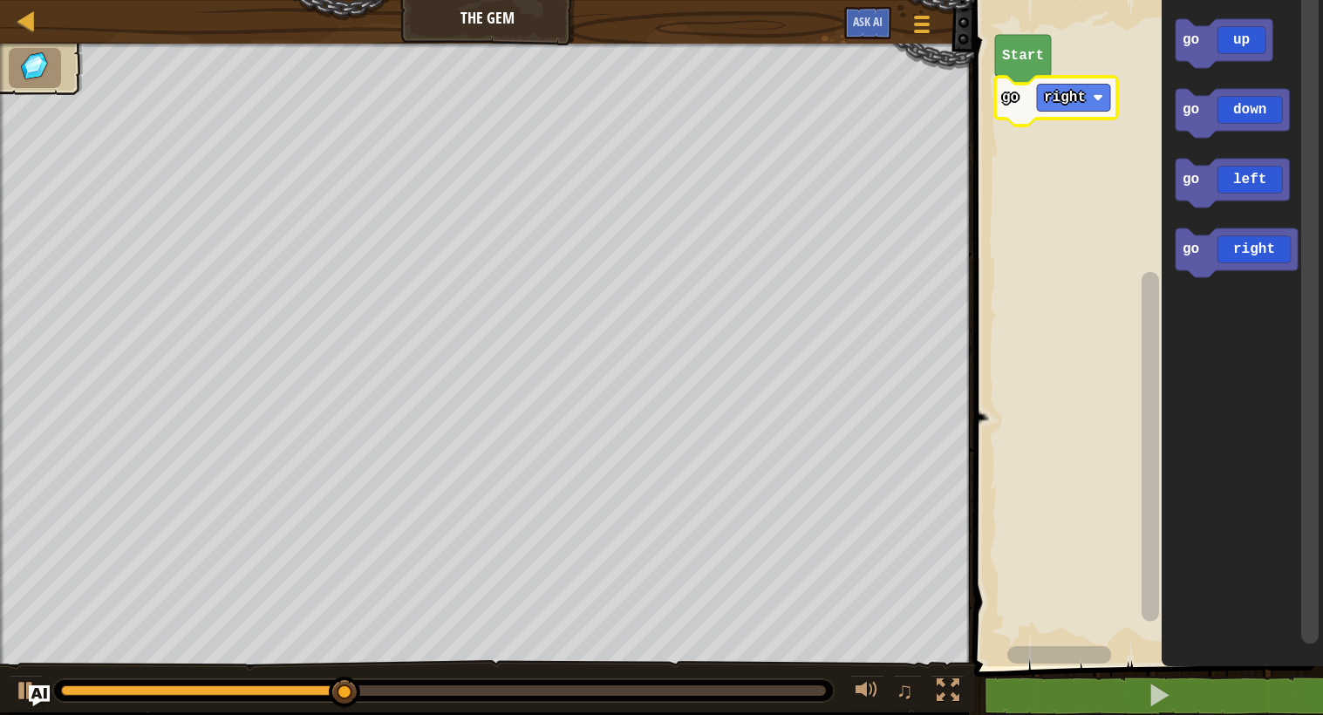
click at [1240, 195] on icon "Blockly Workspace" at bounding box center [1232, 183] width 113 height 49
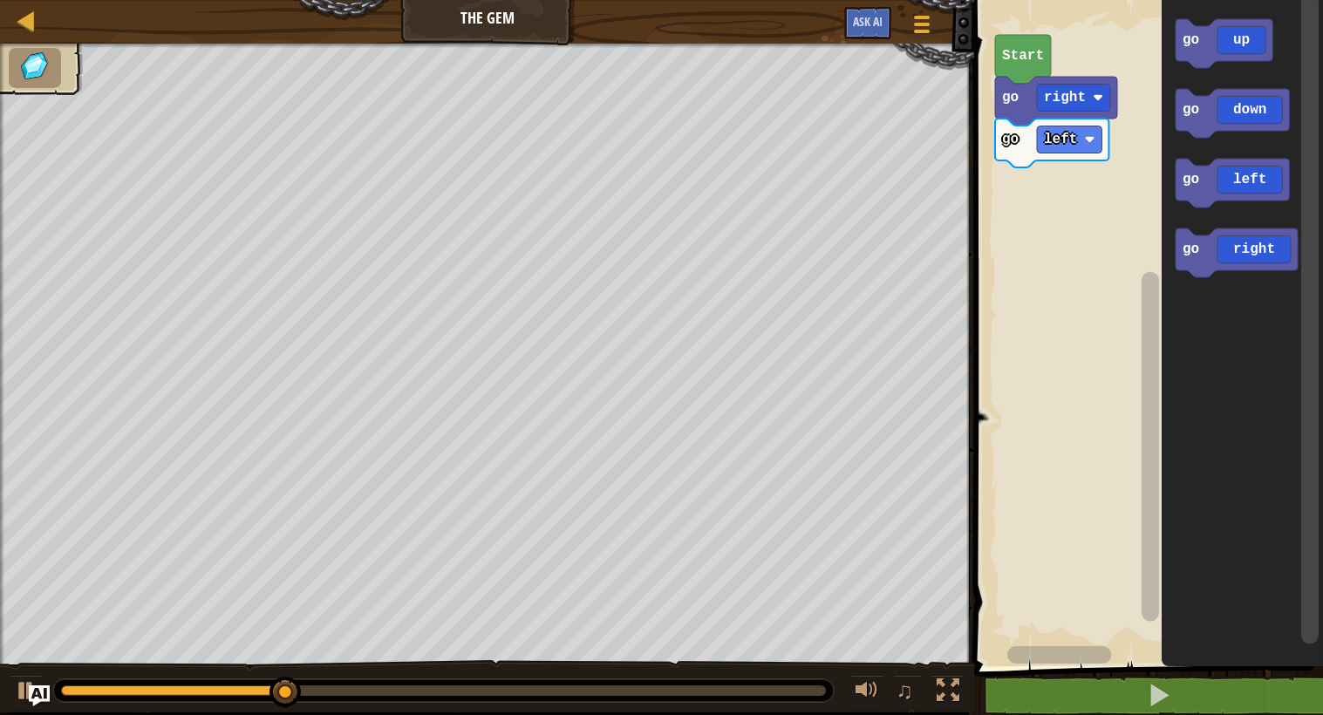
click at [1078, 156] on icon "Blockly Workspace" at bounding box center [1051, 143] width 113 height 49
click at [1070, 134] on text "left" at bounding box center [1060, 140] width 33 height 16
click at [1078, 256] on rect "Blockly Workspace" at bounding box center [1146, 328] width 354 height 675
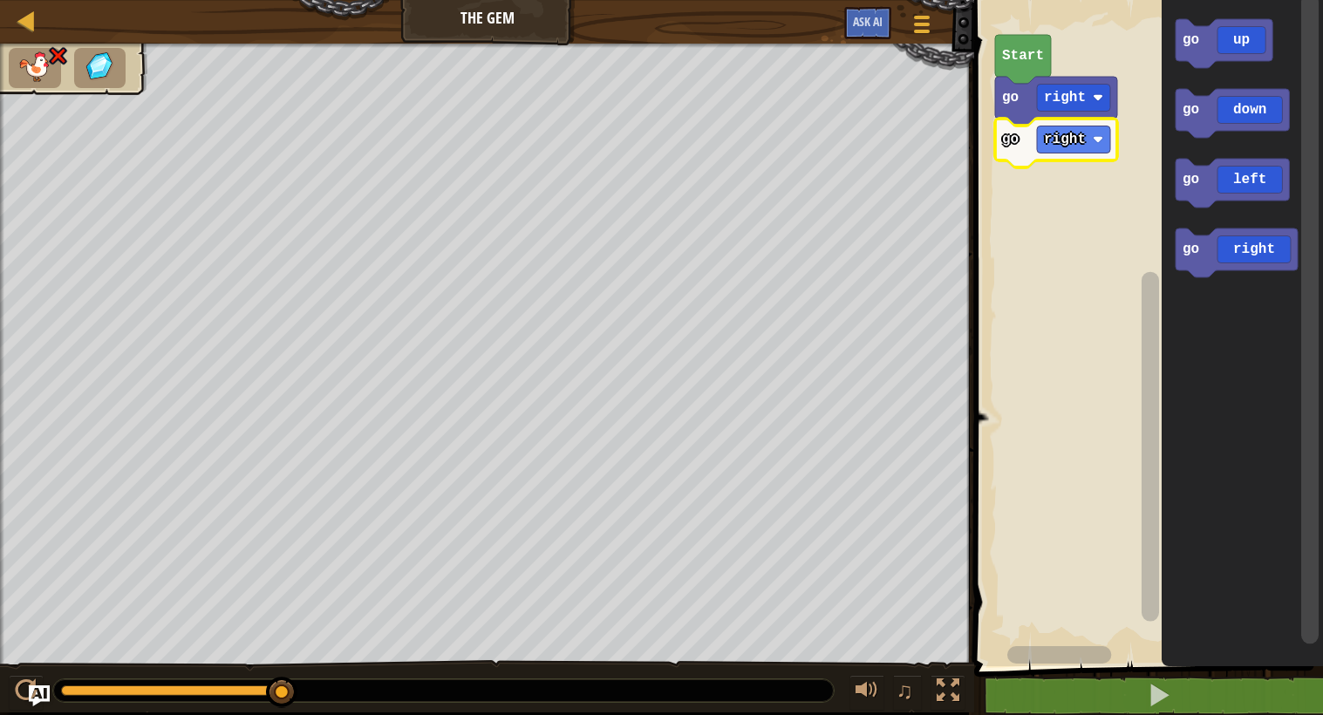
click at [0, 0] on div at bounding box center [0, 0] width 0 height 0
click at [1076, 230] on rect "Blockly Workspace" at bounding box center [1146, 328] width 354 height 675
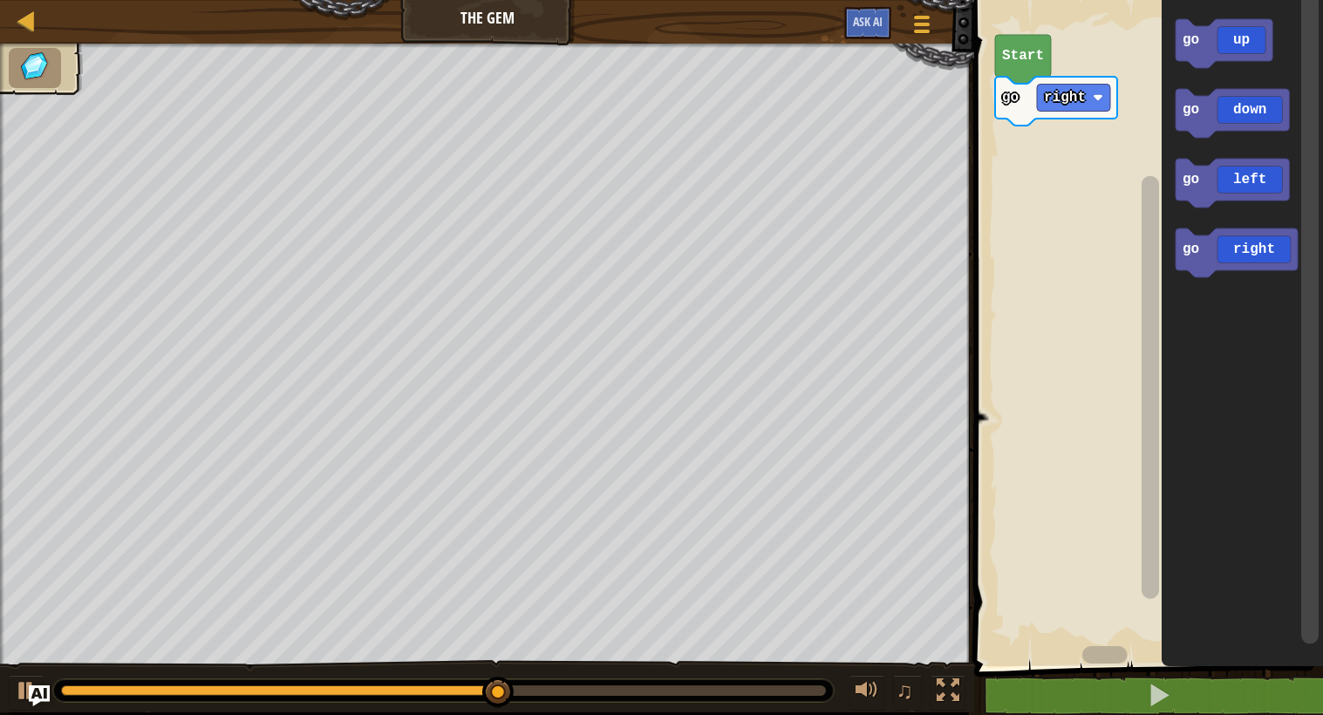
click at [1246, 126] on icon "Blockly Workspace" at bounding box center [1232, 113] width 113 height 49
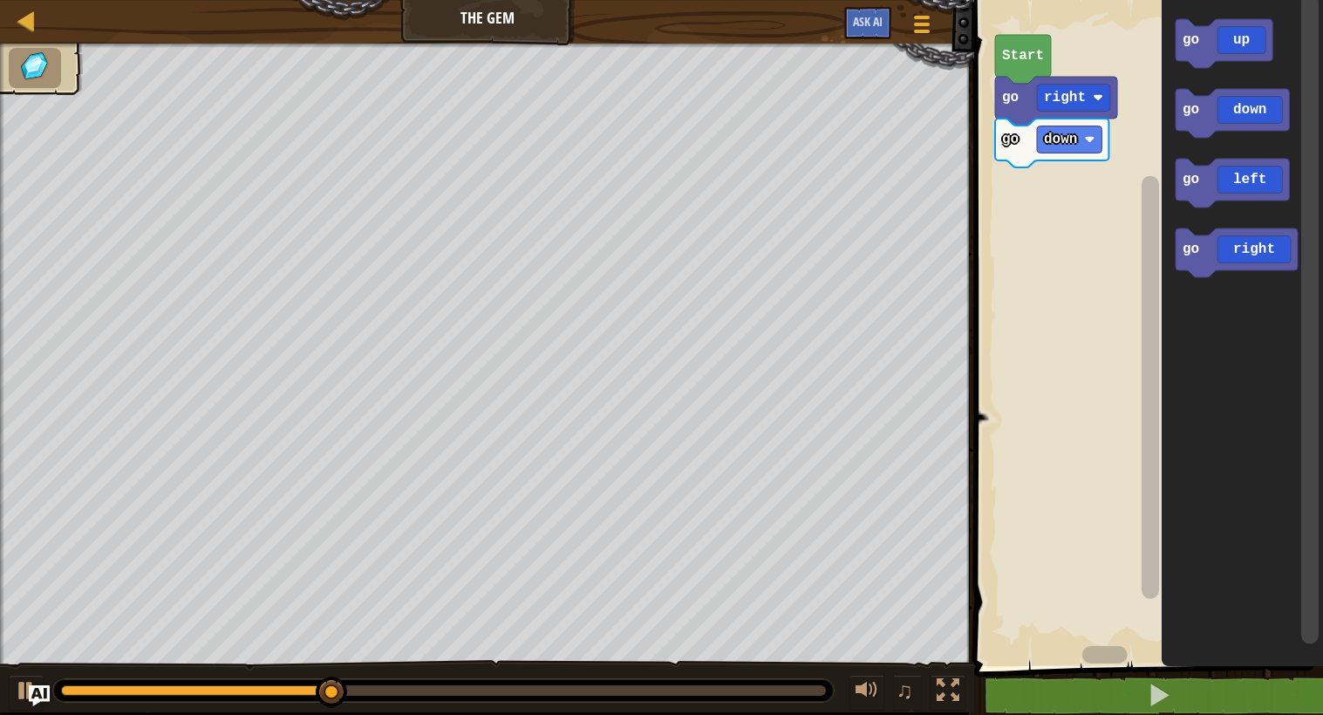
click at [1071, 136] on text "down" at bounding box center [1060, 140] width 33 height 16
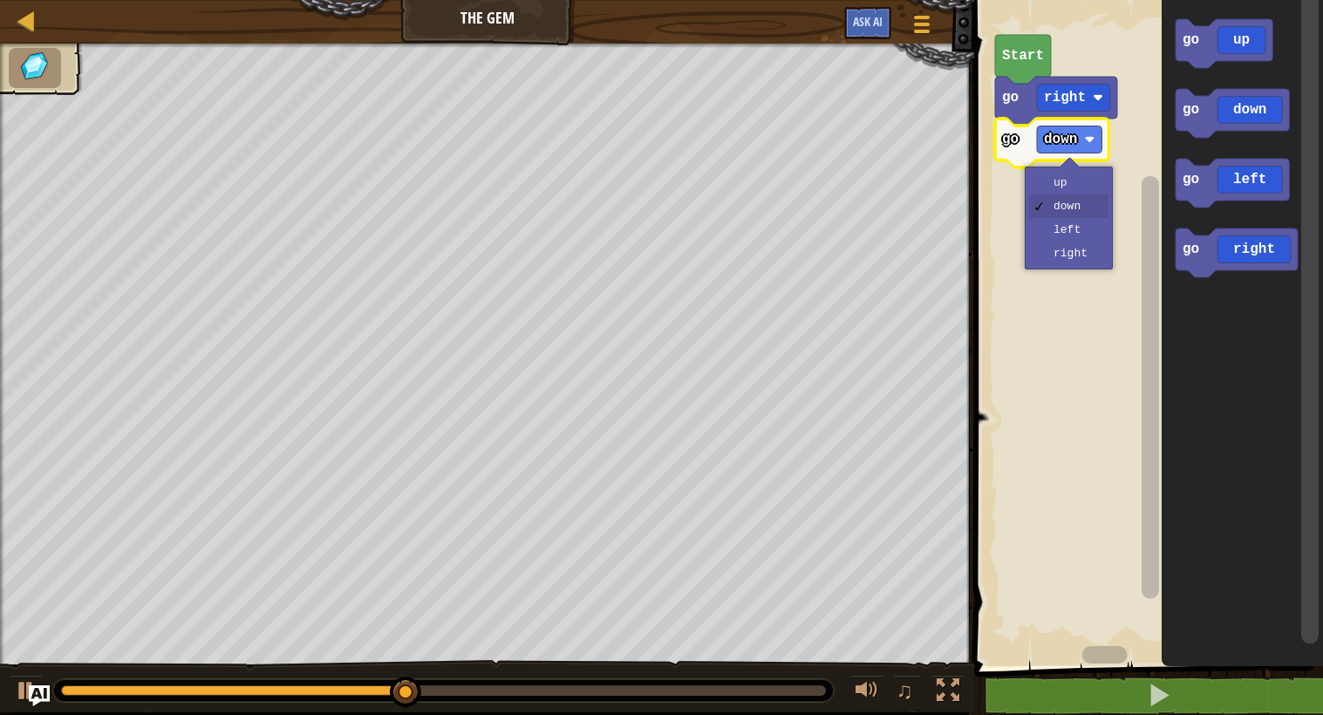
click at [1078, 261] on rect "Blockly Workspace" at bounding box center [1146, 328] width 354 height 675
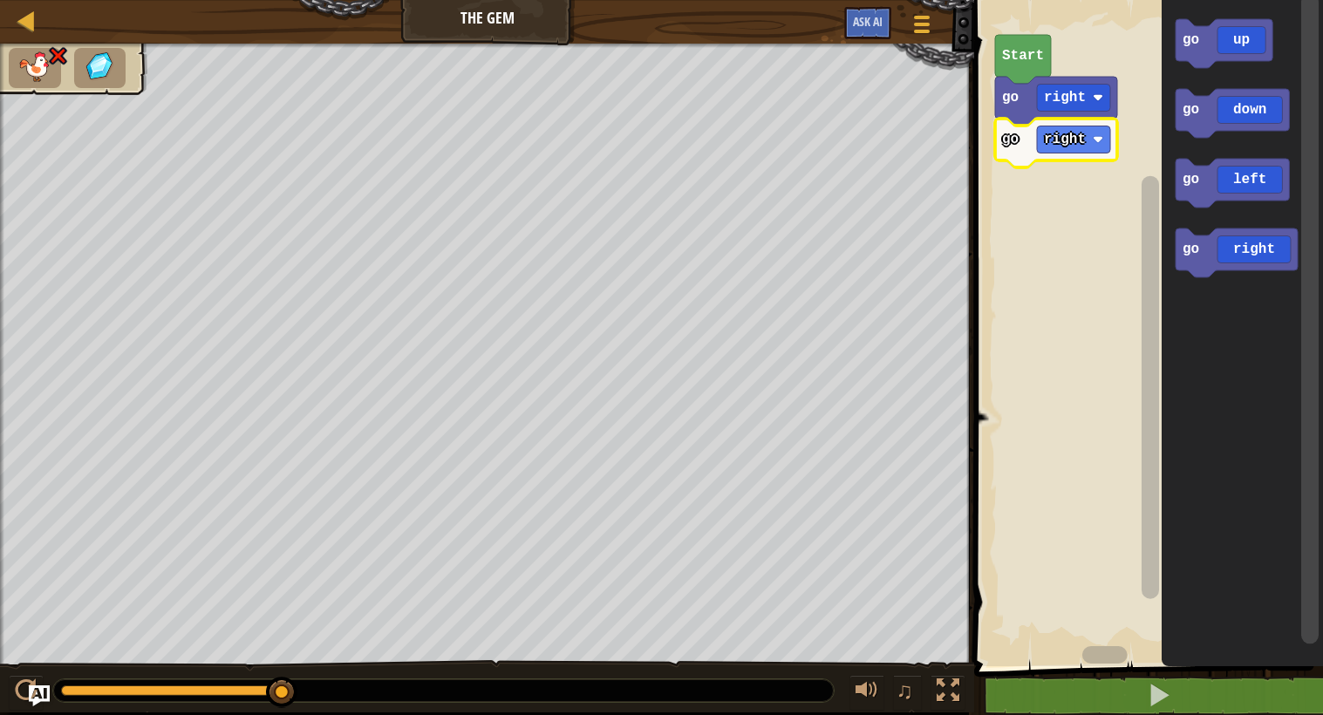
click at [1071, 136] on text "right" at bounding box center [1065, 140] width 42 height 16
click at [1078, 218] on rect "Blockly Workspace" at bounding box center [1146, 328] width 354 height 675
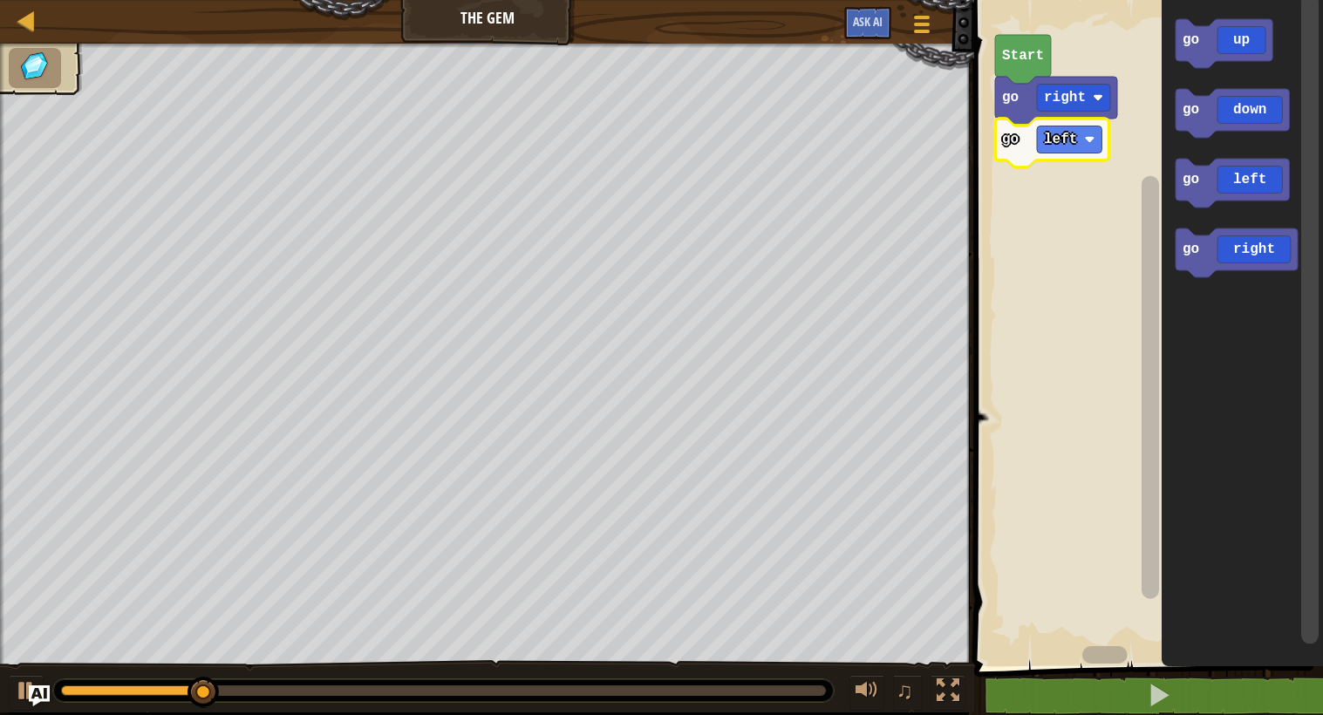
click at [0, 0] on div at bounding box center [0, 0] width 0 height 0
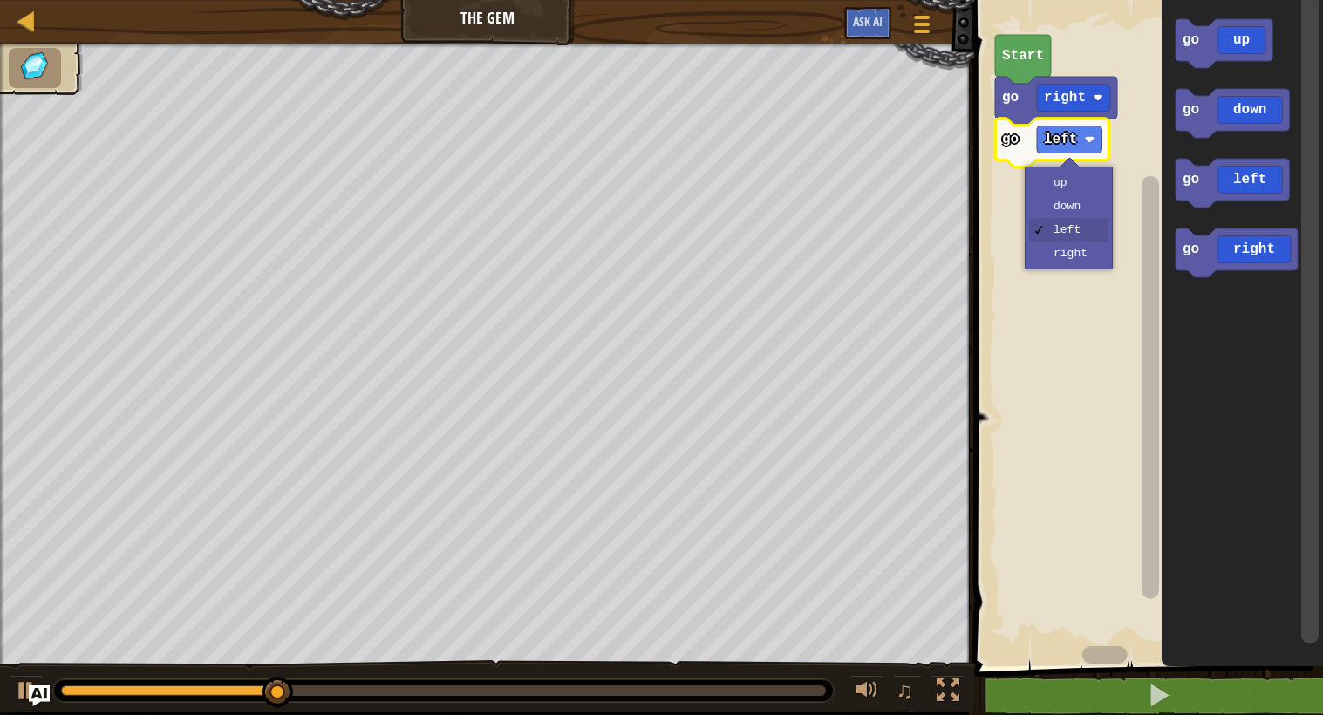
click at [1093, 216] on rect "Blockly Workspace" at bounding box center [1146, 328] width 354 height 675
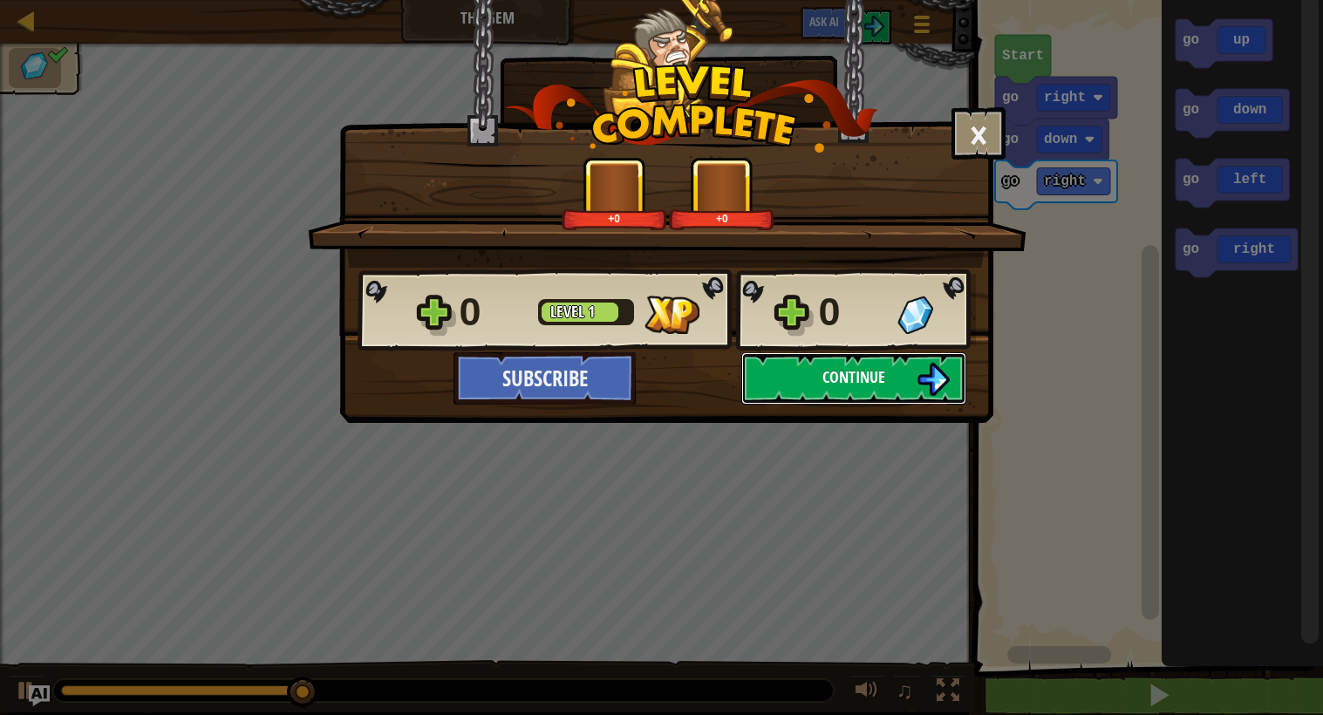
click at [789, 392] on button "Continue" at bounding box center [853, 378] width 225 height 52
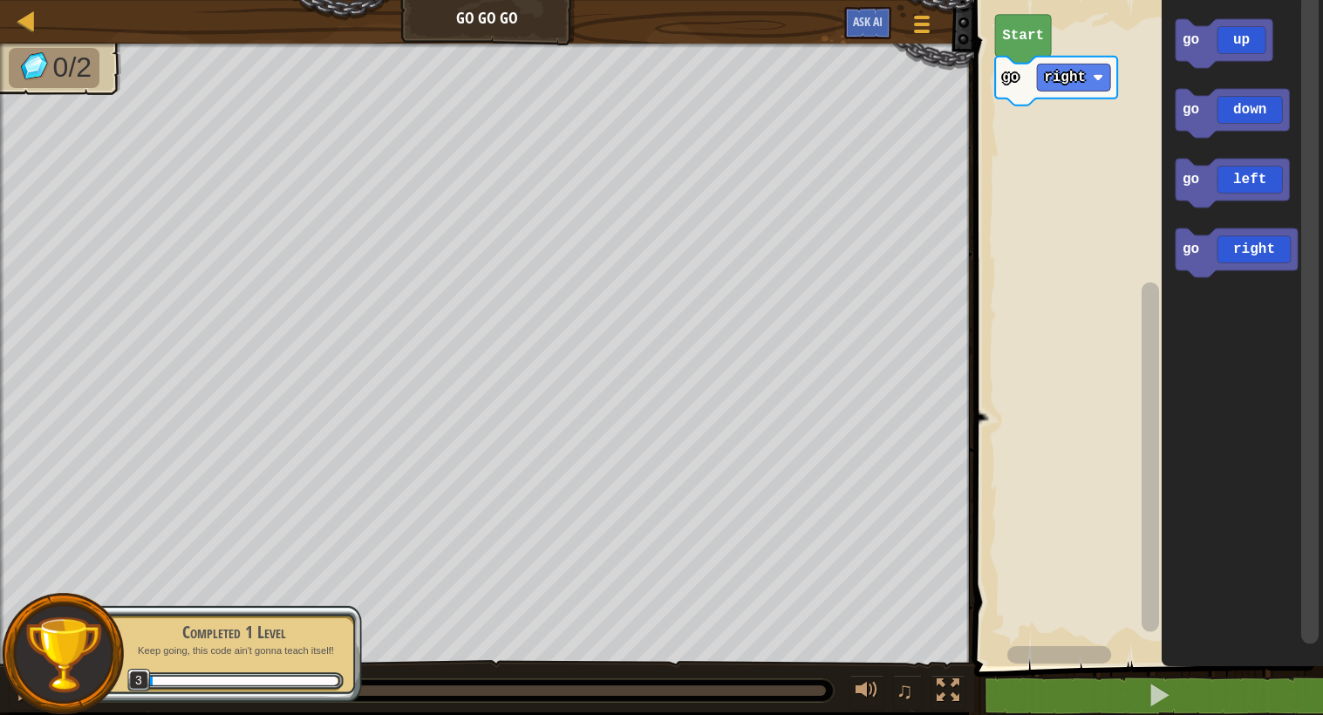
click at [1052, 243] on rect "Blockly Workspace" at bounding box center [1146, 328] width 354 height 675
click at [1096, 100] on rect "Blockly Workspace" at bounding box center [1146, 328] width 354 height 675
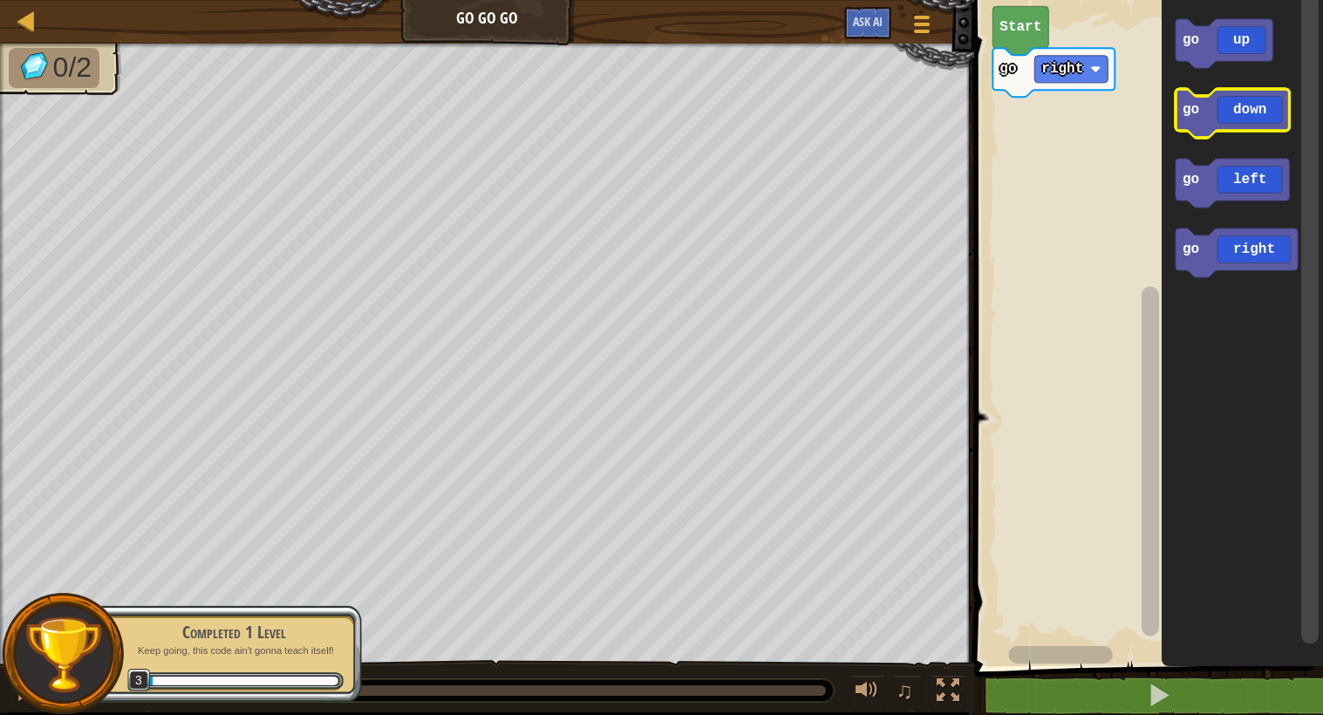
click at [1267, 96] on icon "Blockly Workspace" at bounding box center [1232, 113] width 113 height 49
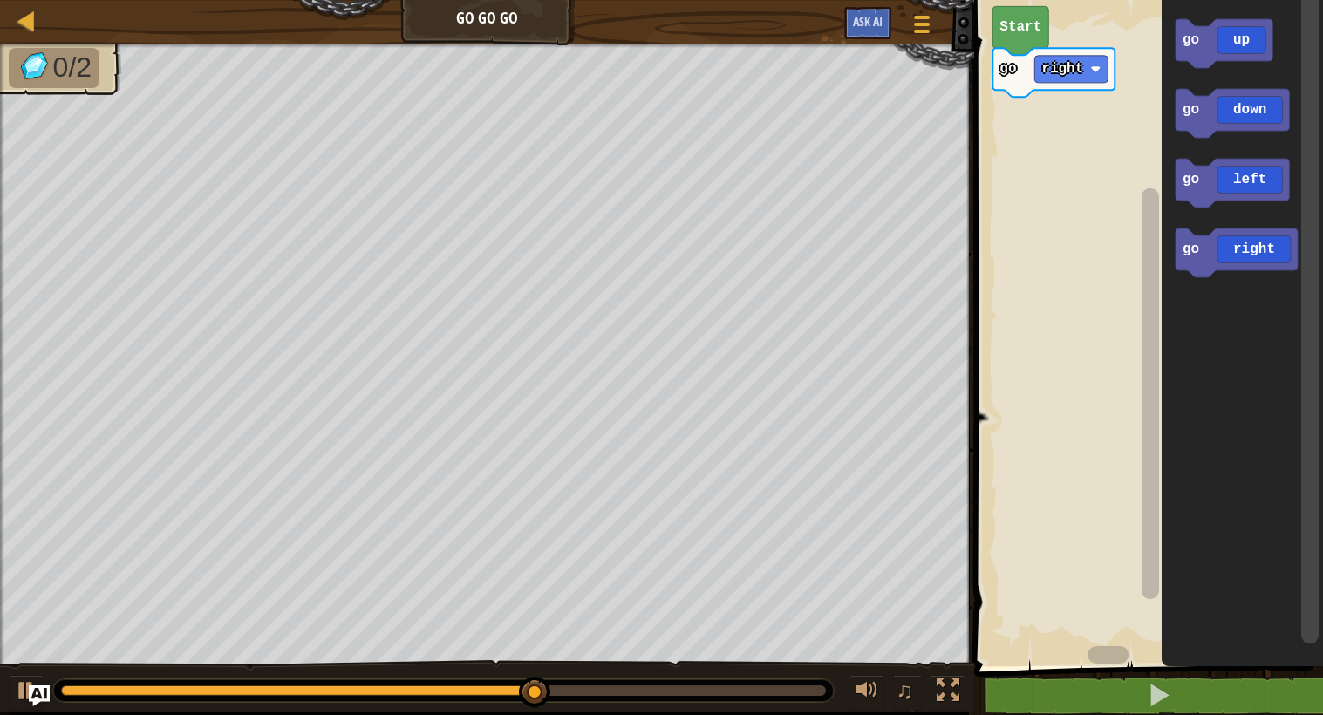
click at [1231, 54] on icon "Blockly Workspace" at bounding box center [1224, 43] width 97 height 49
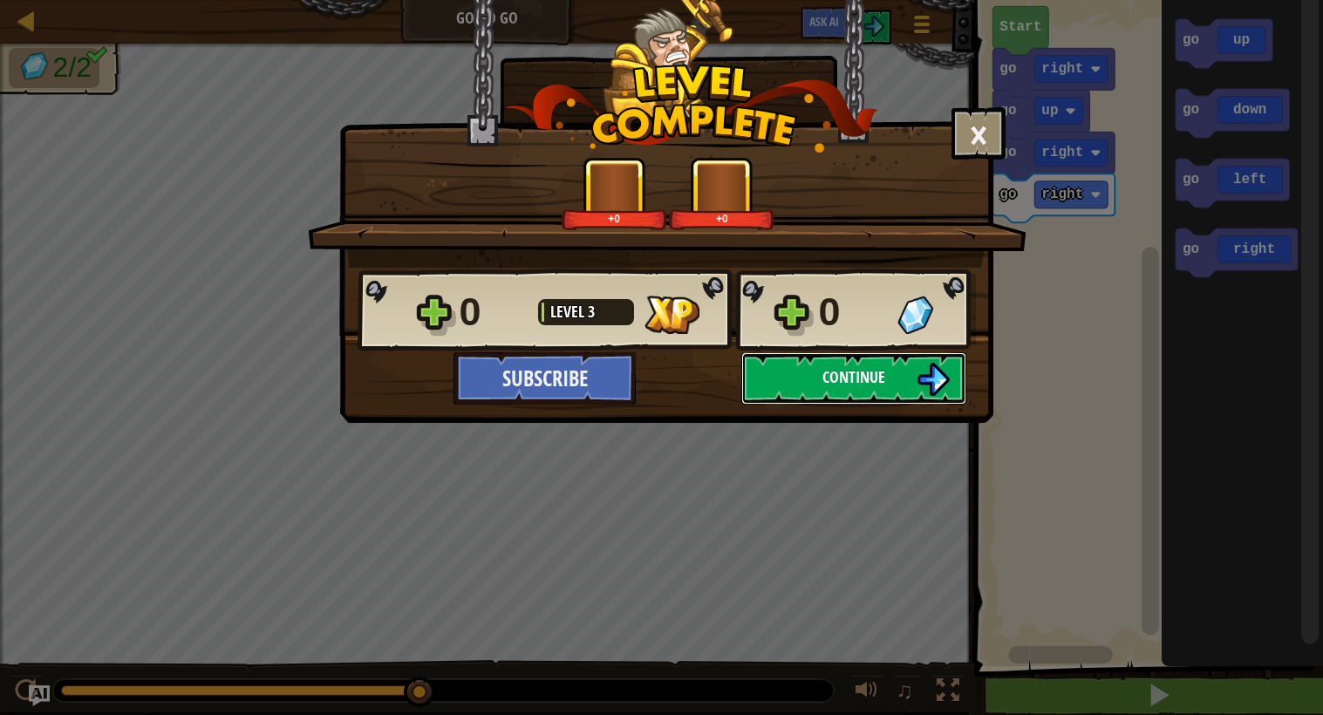
click at [921, 360] on button "Continue" at bounding box center [853, 378] width 225 height 52
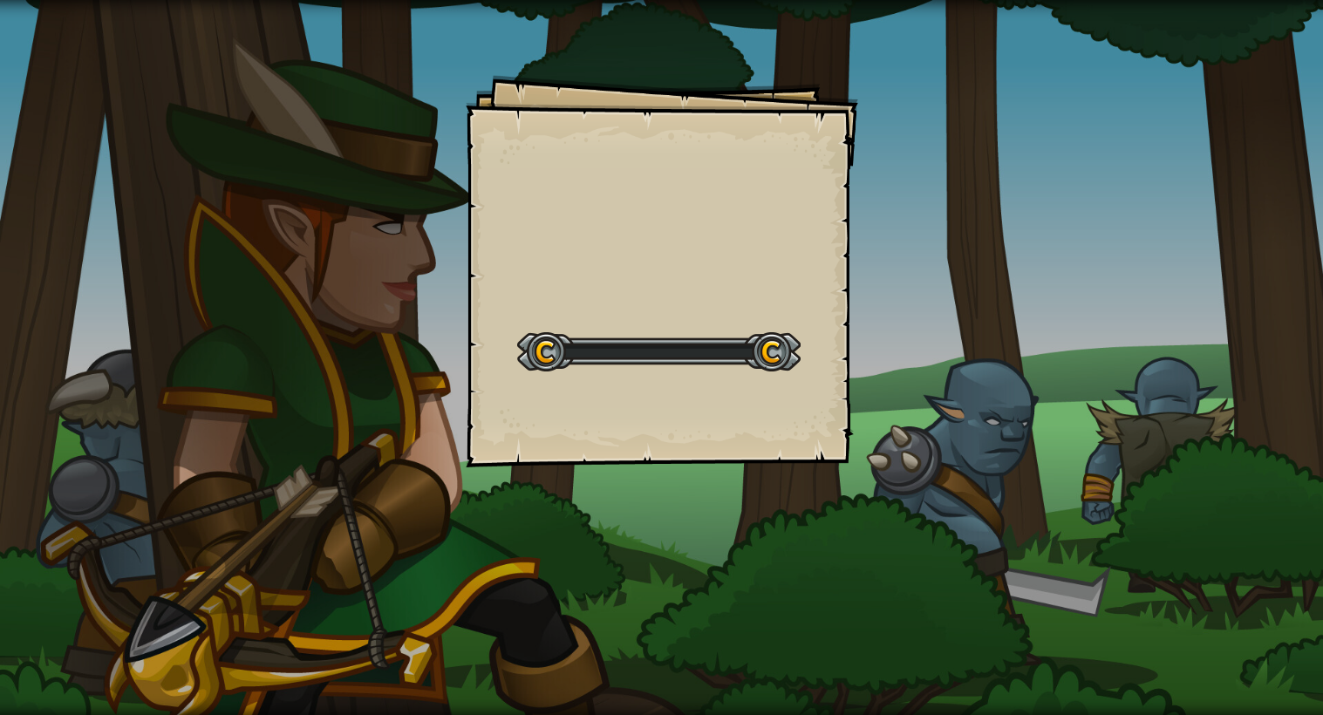
click at [906, 385] on div "Goals Start Level Error loading from server. Try refreshing the page. You'll ne…" at bounding box center [661, 357] width 1323 height 715
